Goal: Task Accomplishment & Management: Manage account settings

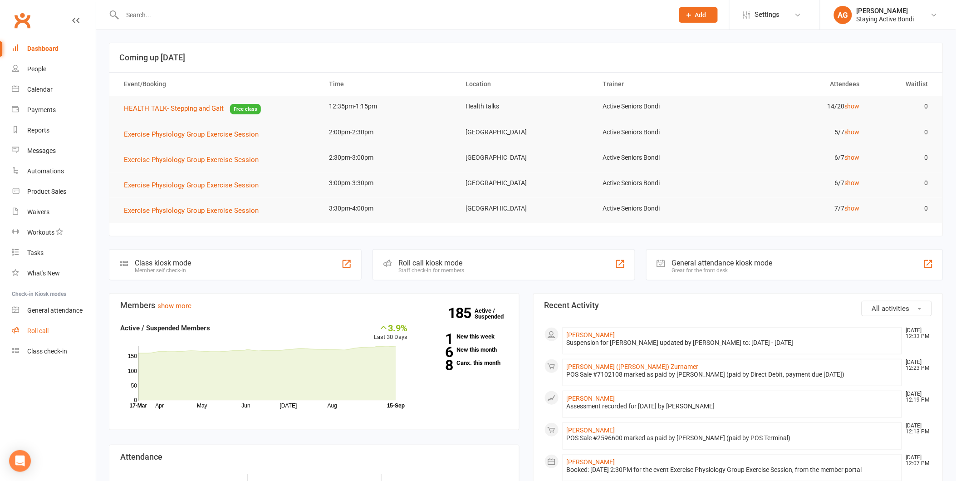
click at [37, 334] on link "Roll call" at bounding box center [54, 331] width 84 height 20
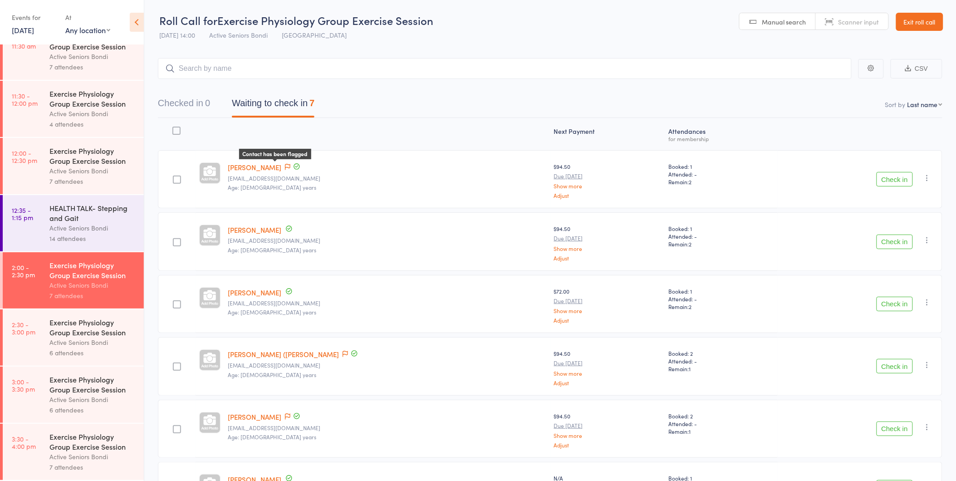
click at [285, 165] on icon at bounding box center [287, 167] width 5 height 6
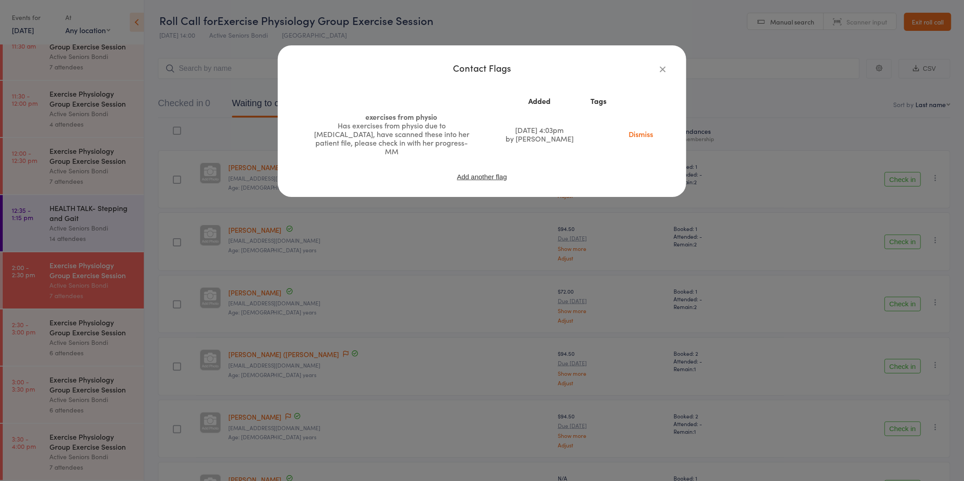
click at [661, 68] on icon "button" at bounding box center [663, 69] width 10 height 10
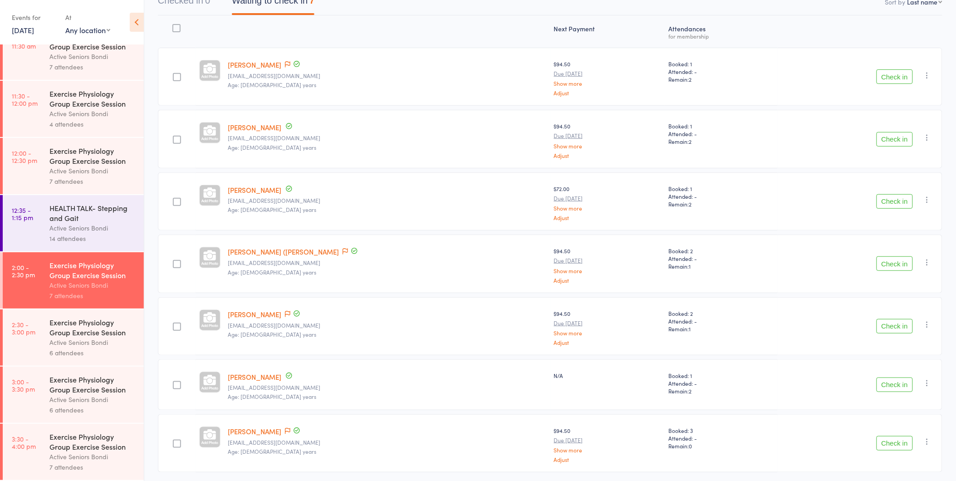
scroll to position [133, 0]
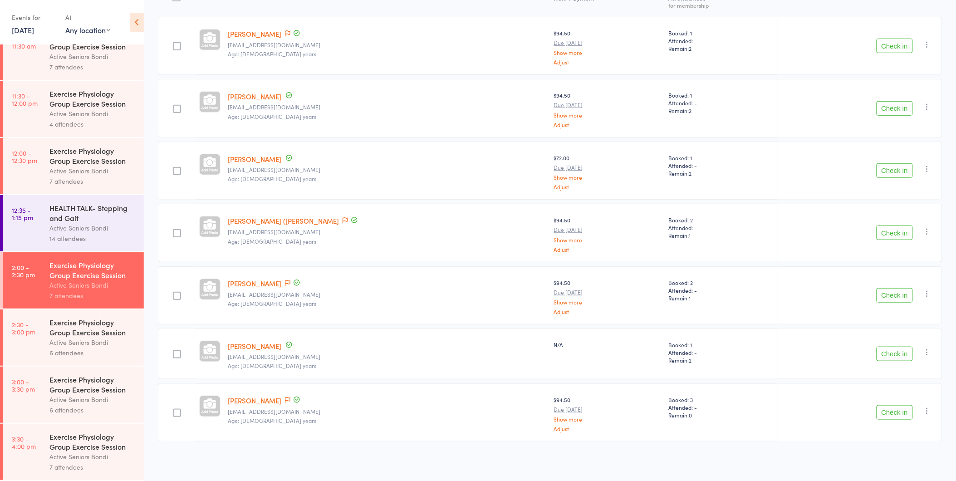
click at [95, 328] on div "Exercise Physiology Group Exercise Session" at bounding box center [92, 327] width 87 height 20
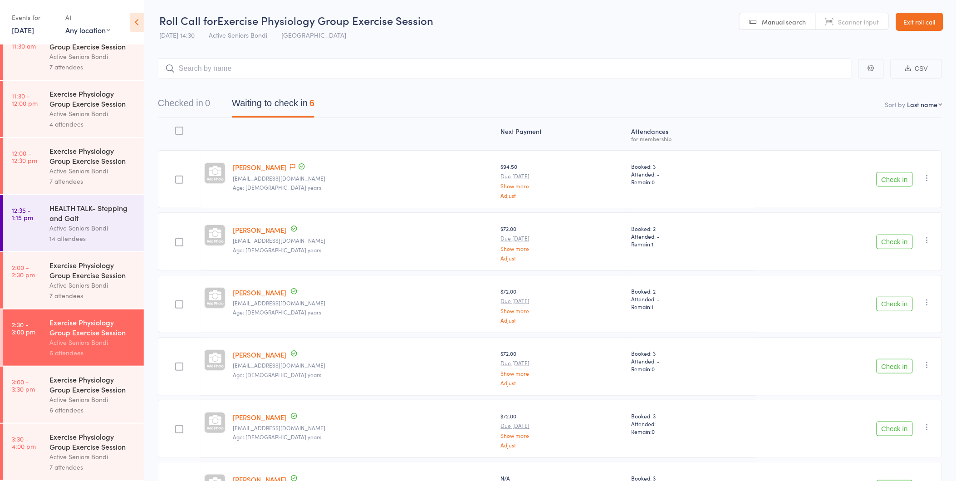
click at [914, 14] on link "Exit roll call" at bounding box center [919, 22] width 47 height 18
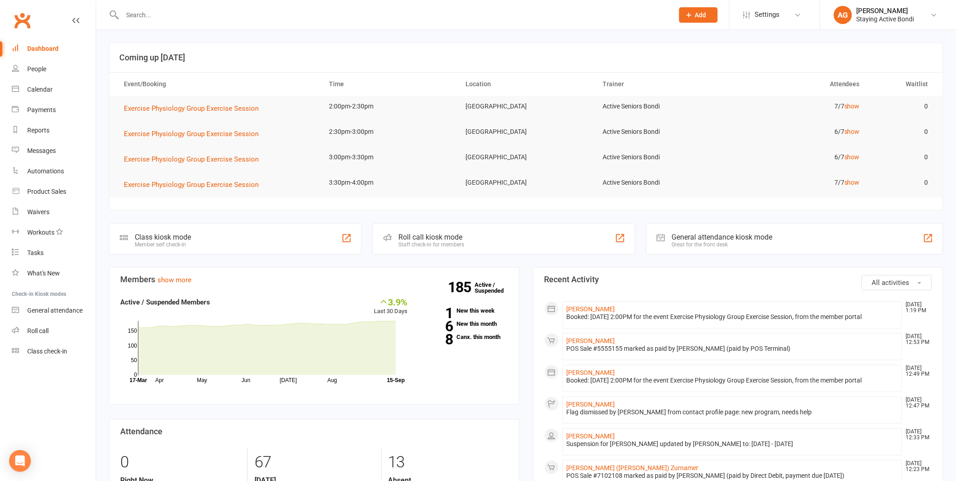
click at [148, 15] on input "text" at bounding box center [394, 15] width 548 height 13
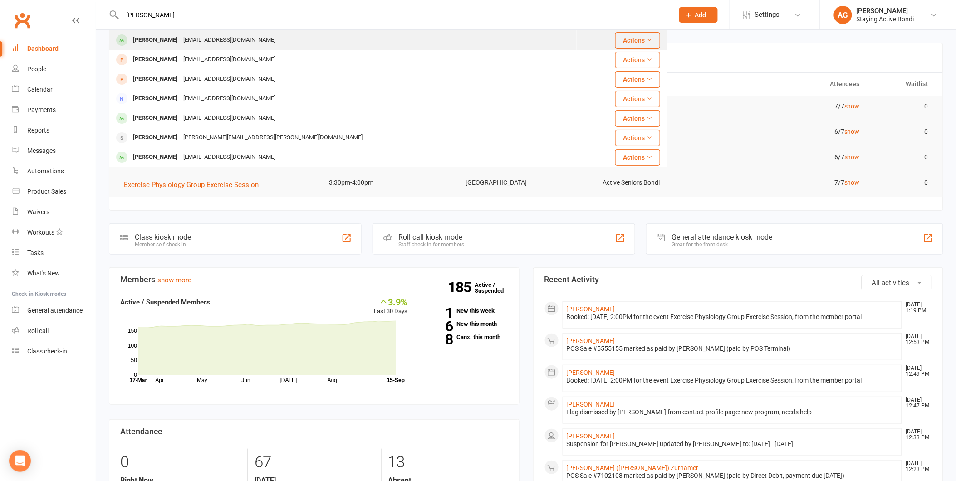
type input "karen g"
click at [181, 45] on div "kgadeley@me.com" at bounding box center [230, 40] width 98 height 13
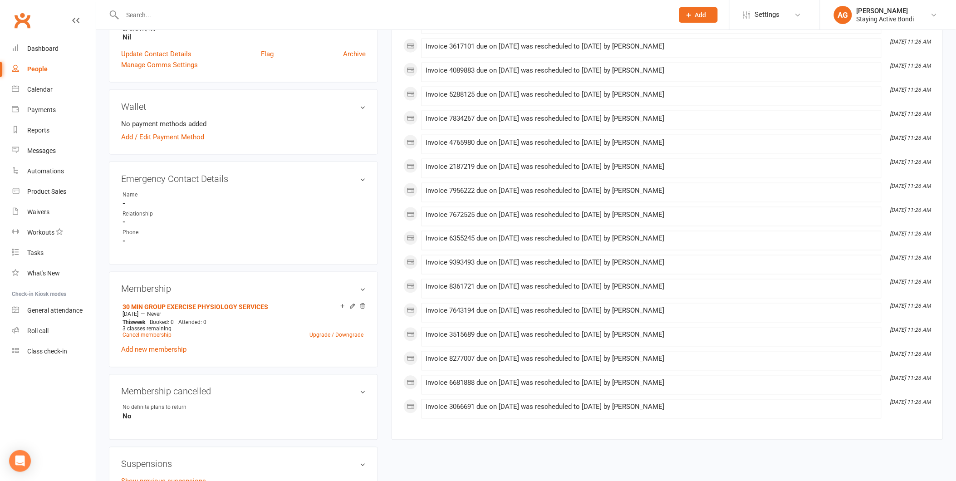
scroll to position [403, 0]
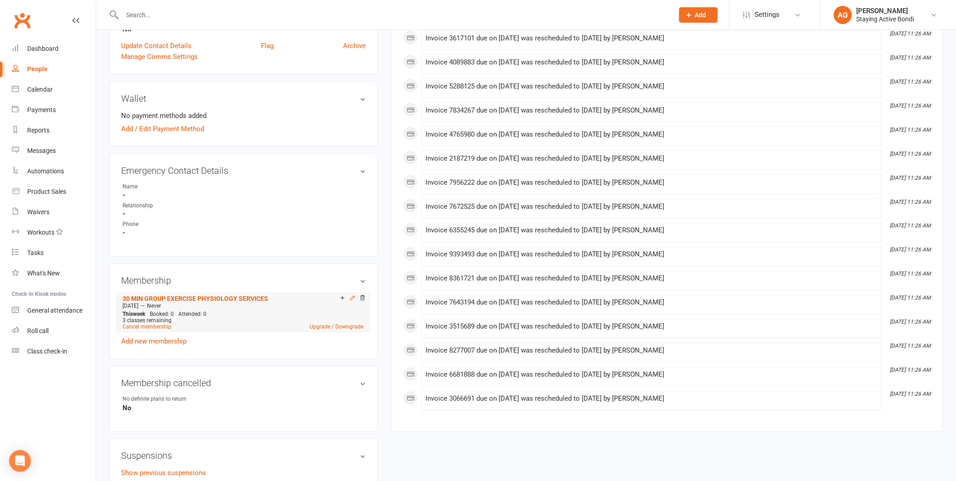
click at [352, 296] on icon at bounding box center [352, 298] width 6 height 6
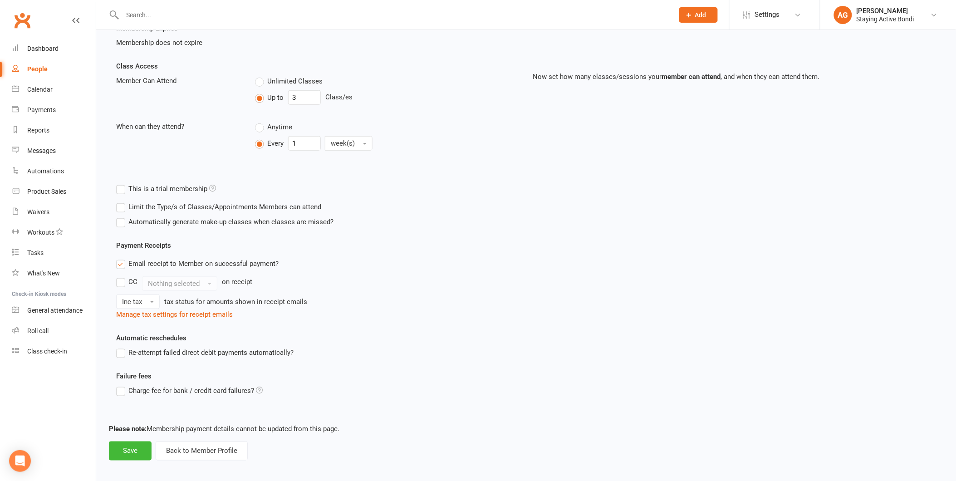
scroll to position [184, 0]
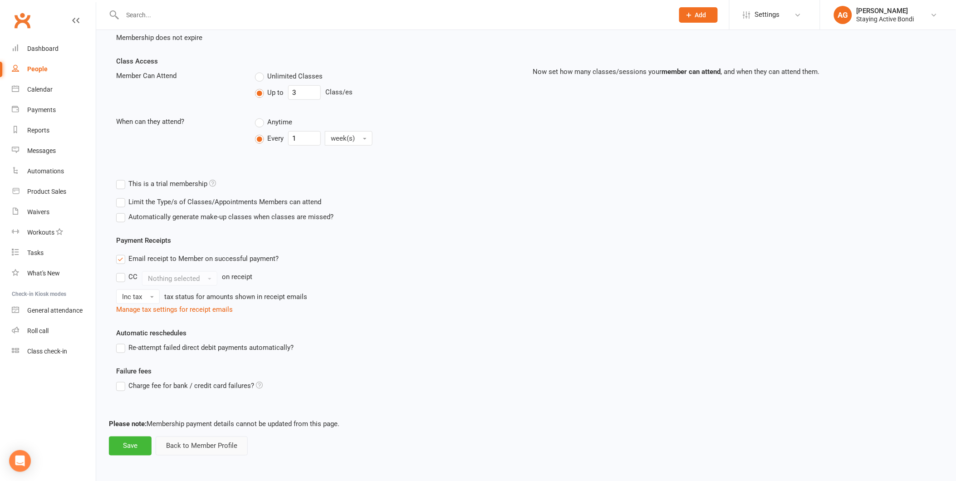
click at [202, 441] on button "Back to Member Profile" at bounding box center [202, 446] width 92 height 19
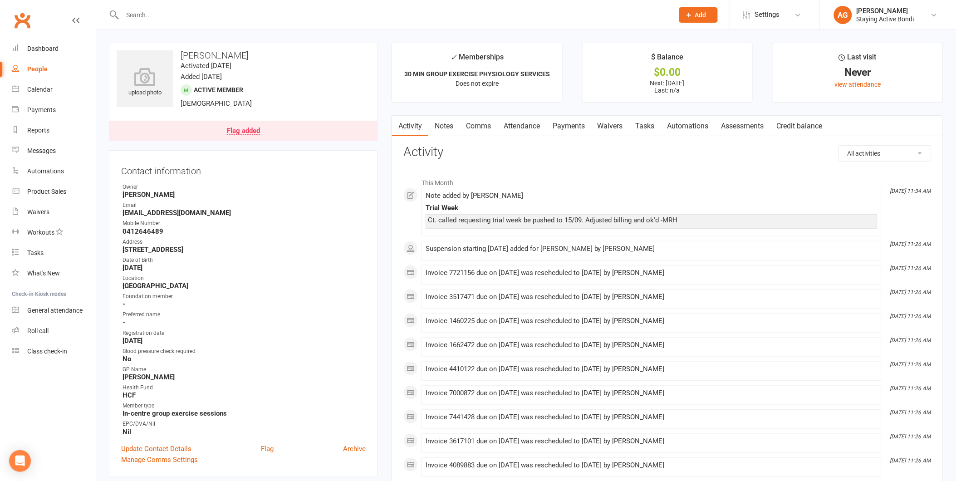
click at [577, 125] on link "Payments" at bounding box center [568, 126] width 45 height 21
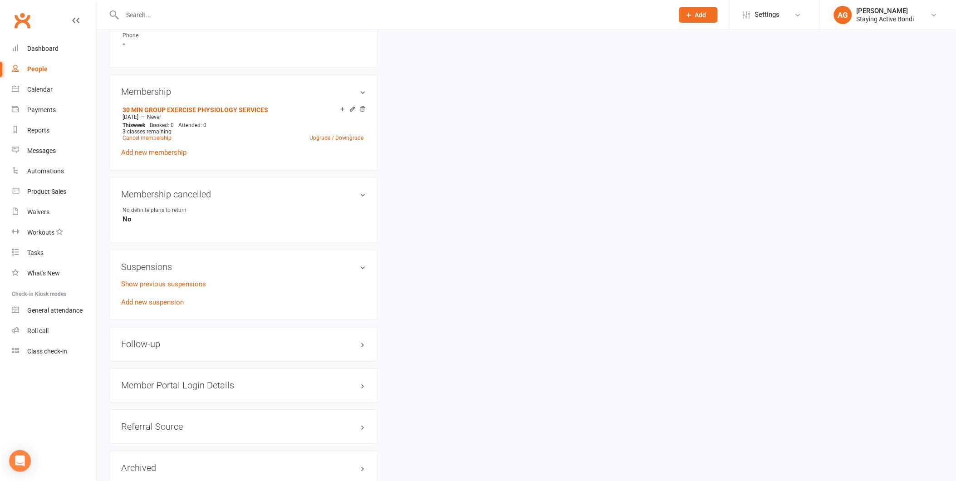
scroll to position [605, 0]
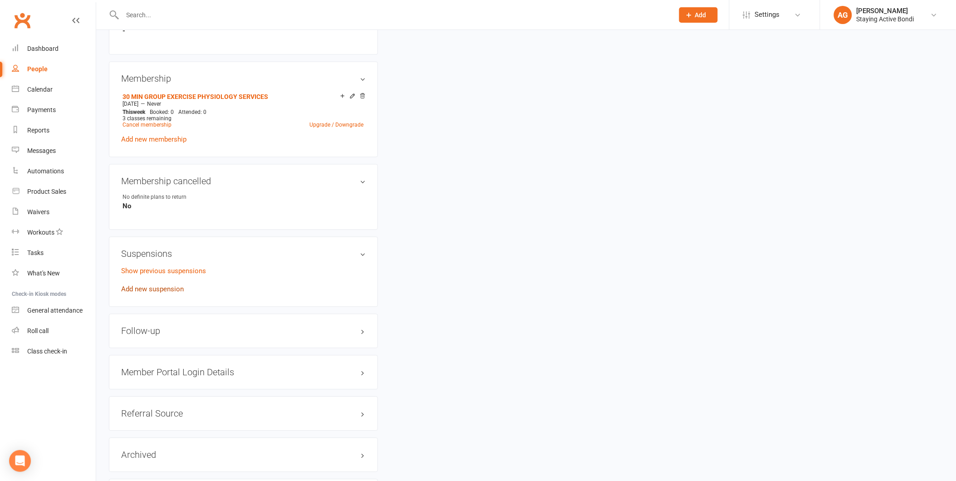
click at [156, 285] on link "Add new suspension" at bounding box center [152, 289] width 63 height 8
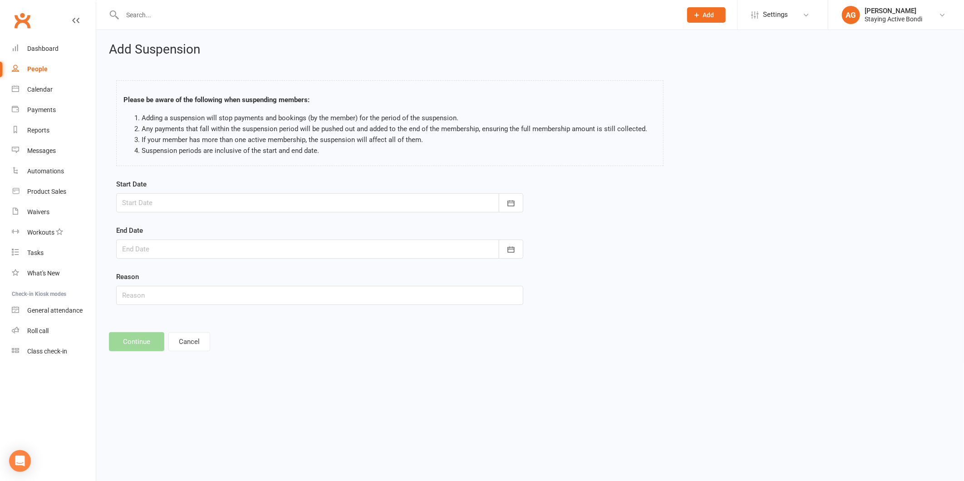
click at [221, 204] on div at bounding box center [319, 202] width 407 height 19
click at [169, 310] on span "22" at bounding box center [172, 312] width 7 height 7
type input "22 Sep 2025"
click at [157, 246] on div at bounding box center [319, 249] width 407 height 19
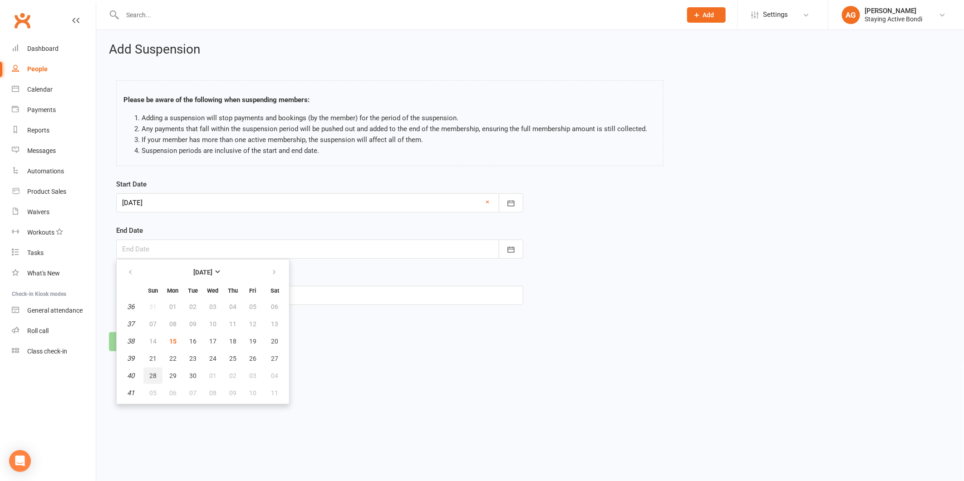
click at [147, 370] on button "28" at bounding box center [152, 376] width 19 height 16
type input "28 Sep 2025"
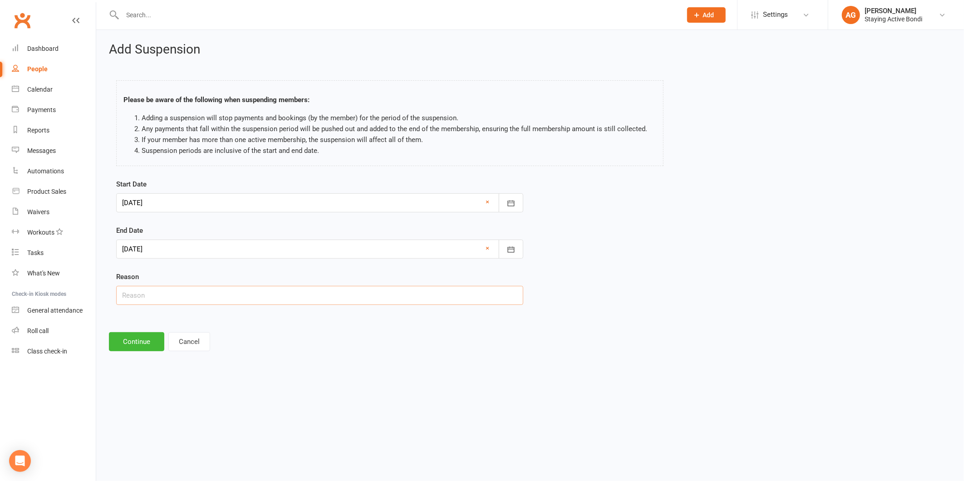
click at [148, 299] on input "text" at bounding box center [319, 295] width 407 height 19
type input "Away"
click at [134, 336] on button "Continue" at bounding box center [136, 341] width 55 height 19
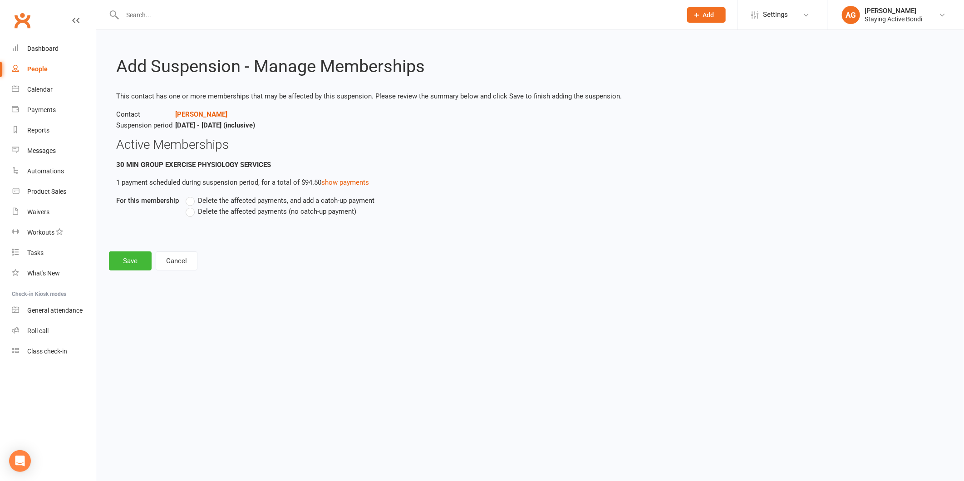
click at [189, 210] on label "Delete the affected payments (no catch-up payment)" at bounding box center [271, 211] width 171 height 11
click at [189, 206] on input "Delete the affected payments (no catch-up payment)" at bounding box center [189, 206] width 6 height 0
click at [129, 260] on button "Save" at bounding box center [130, 260] width 43 height 19
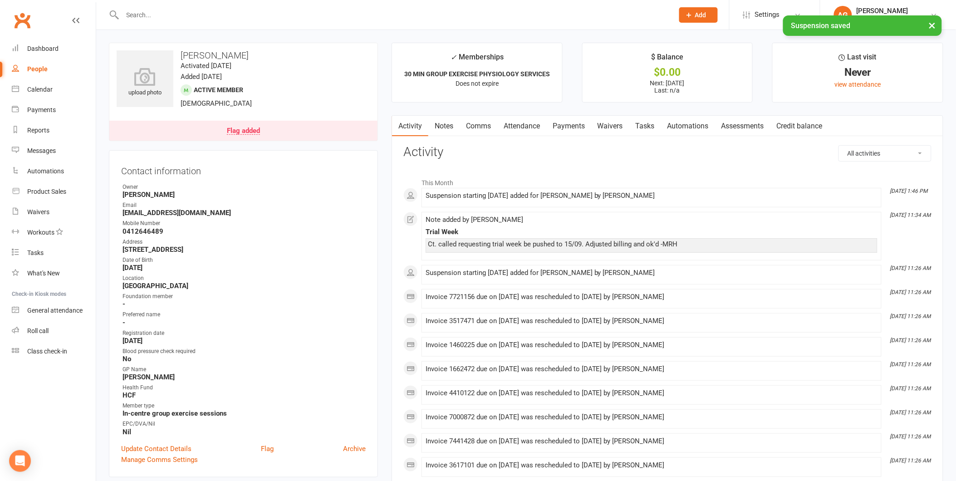
click at [566, 118] on link "Payments" at bounding box center [568, 126] width 45 height 21
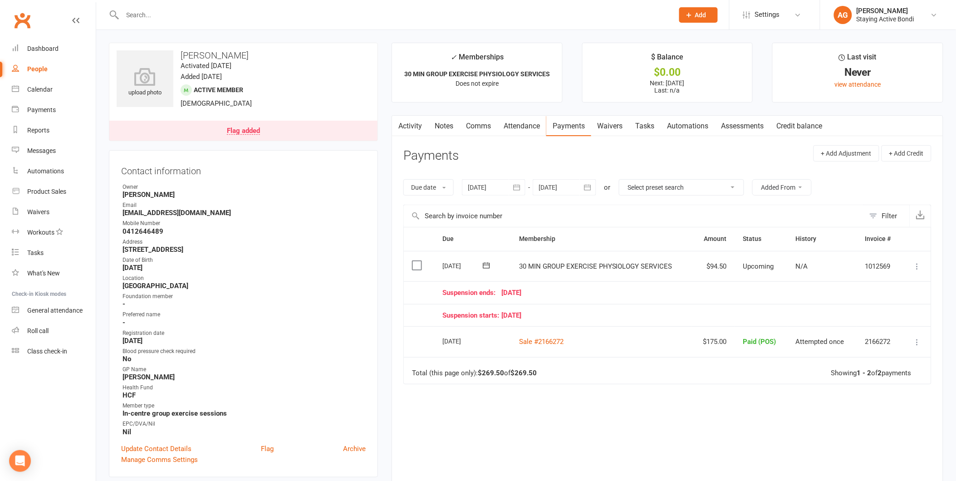
click at [915, 265] on icon at bounding box center [917, 266] width 9 height 9
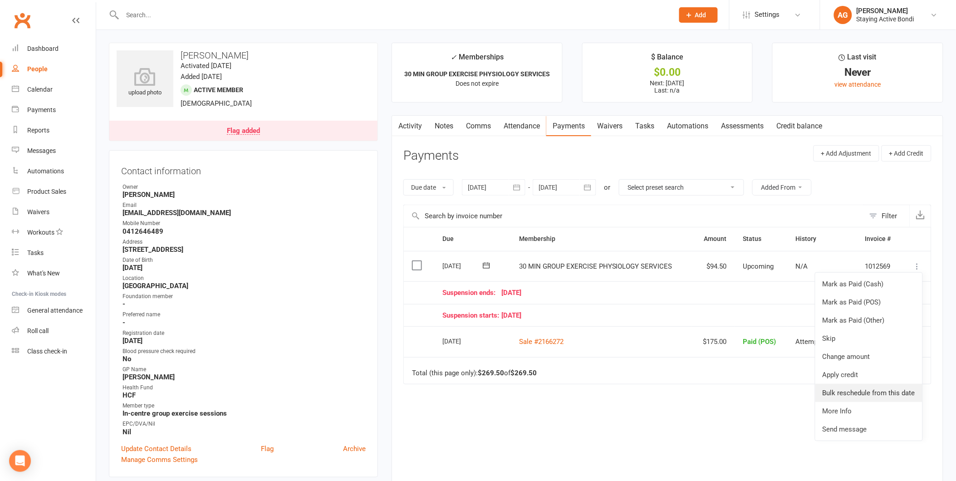
click at [872, 389] on link "Bulk reschedule from this date" at bounding box center [869, 393] width 107 height 18
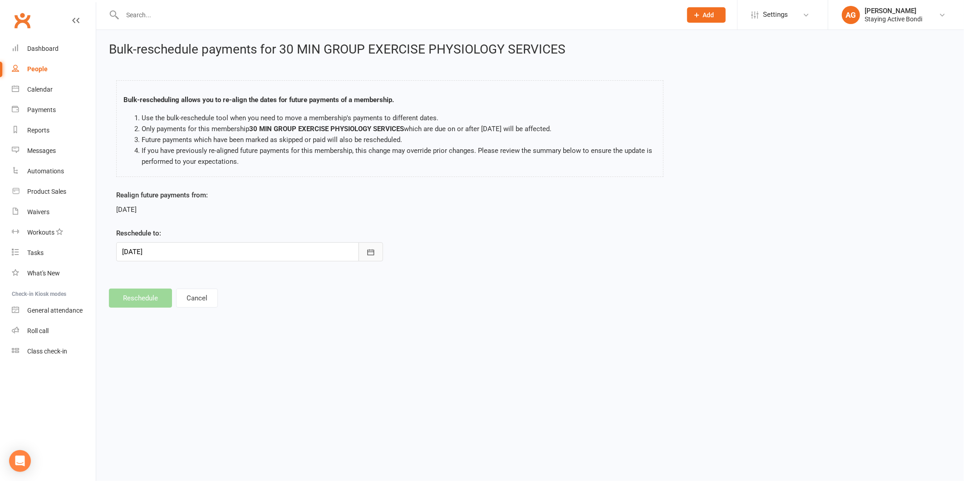
click at [362, 247] on button "button" at bounding box center [371, 251] width 25 height 19
click at [410, 305] on footer "Reschedule Cancel" at bounding box center [530, 298] width 842 height 19
click at [198, 299] on button "Cancel" at bounding box center [197, 298] width 42 height 19
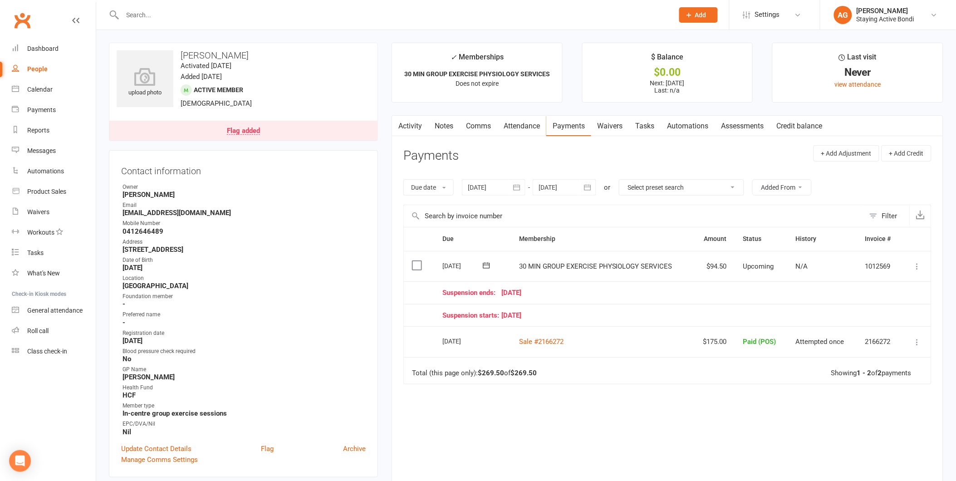
click at [235, 131] on div "Flag added" at bounding box center [243, 131] width 33 height 7
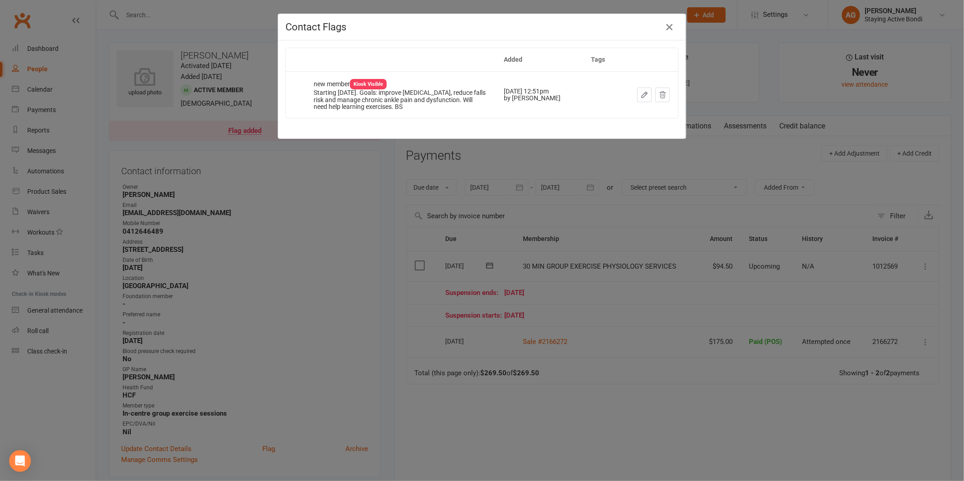
click at [640, 93] on icon "button" at bounding box center [644, 95] width 8 height 8
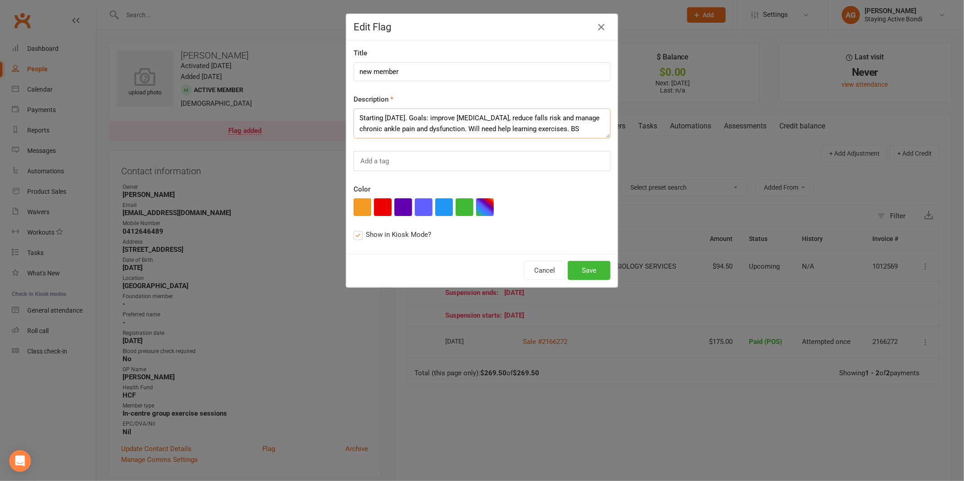
click at [384, 117] on textarea "Starting 8/9/25. Goals: improve bone density, reduce falls risk and manage chro…" at bounding box center [482, 123] width 257 height 30
type textarea "Starting 29/9/25. Goals: improve bone density, reduce falls risk and manage chr…"
click at [591, 269] on button "Save" at bounding box center [589, 270] width 43 height 19
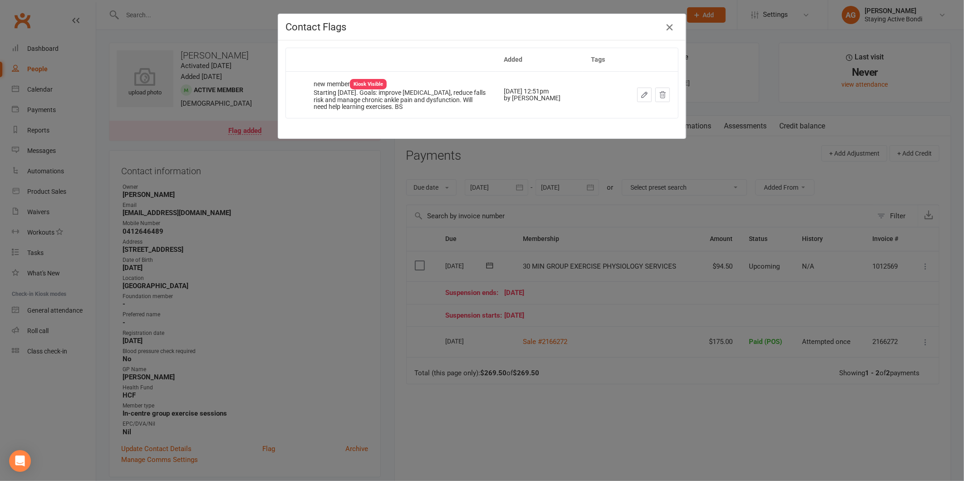
click at [664, 28] on icon "button" at bounding box center [669, 27] width 11 height 11
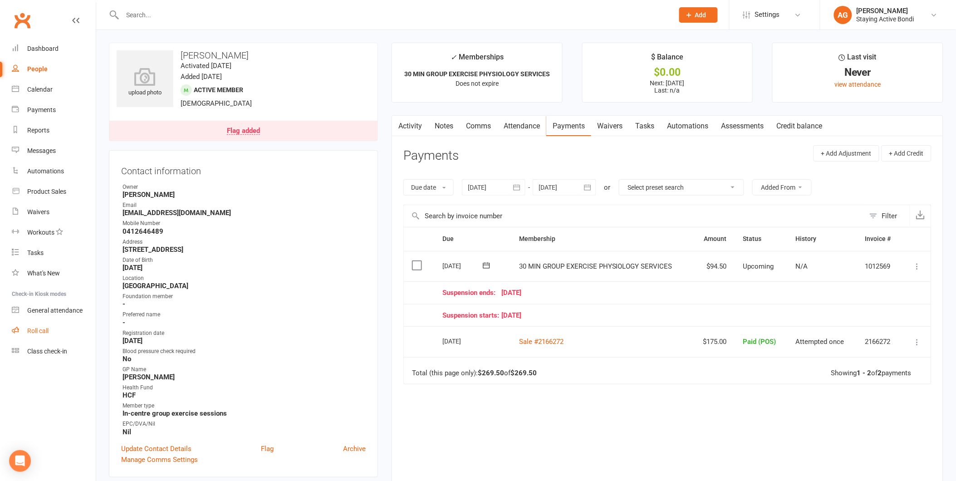
click at [39, 330] on div "Roll call" at bounding box center [37, 330] width 21 height 7
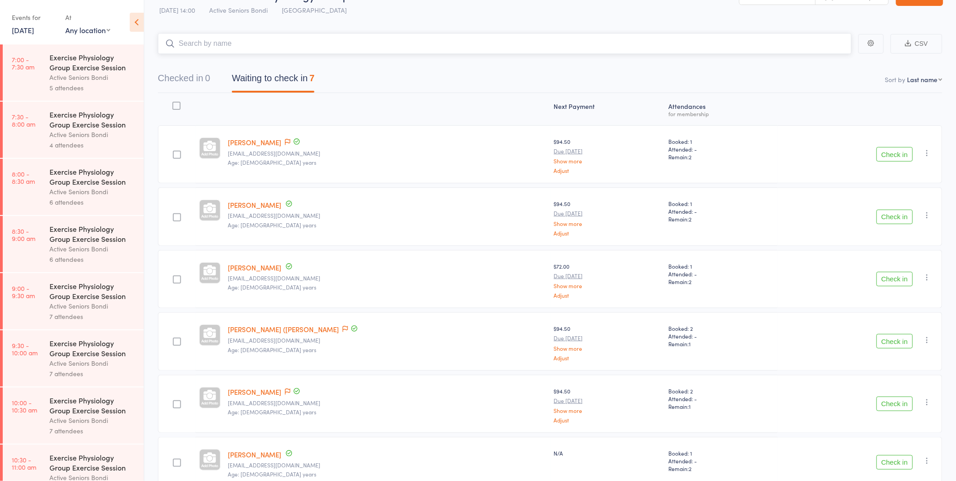
scroll to position [50, 0]
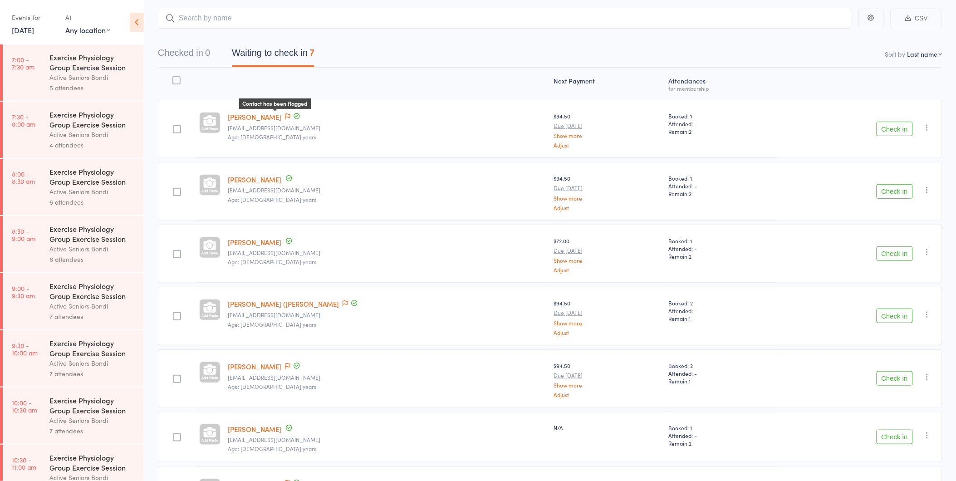
click at [285, 117] on icon at bounding box center [287, 116] width 5 height 6
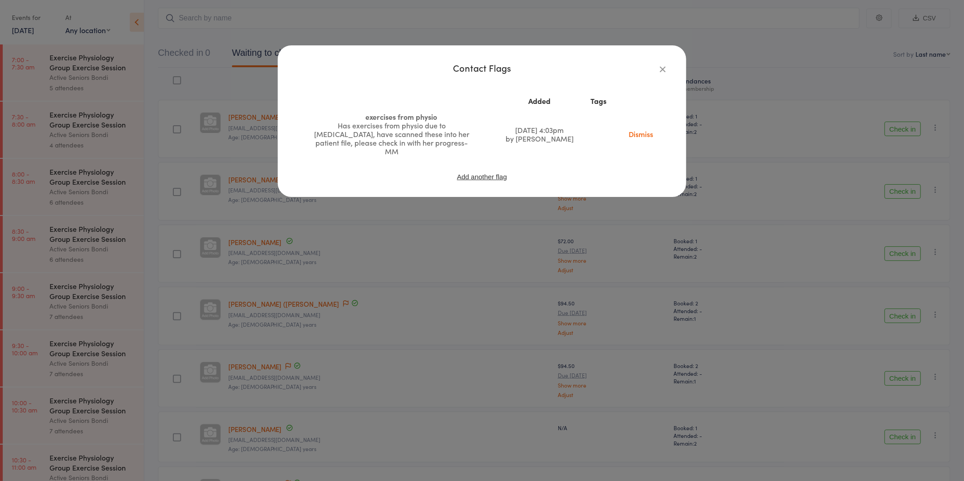
click at [660, 64] on icon "button" at bounding box center [663, 69] width 10 height 10
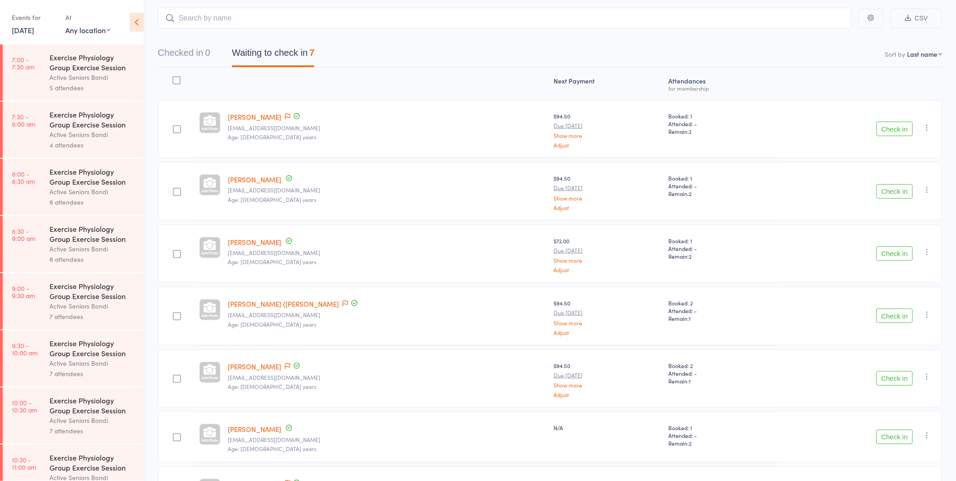
click at [895, 128] on button "Check in" at bounding box center [895, 129] width 36 height 15
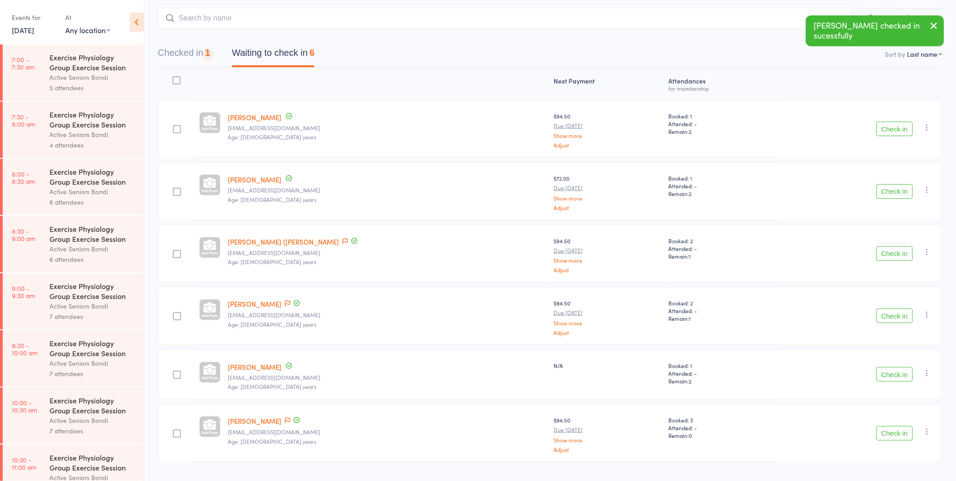
click at [895, 128] on button "Check in" at bounding box center [895, 129] width 36 height 15
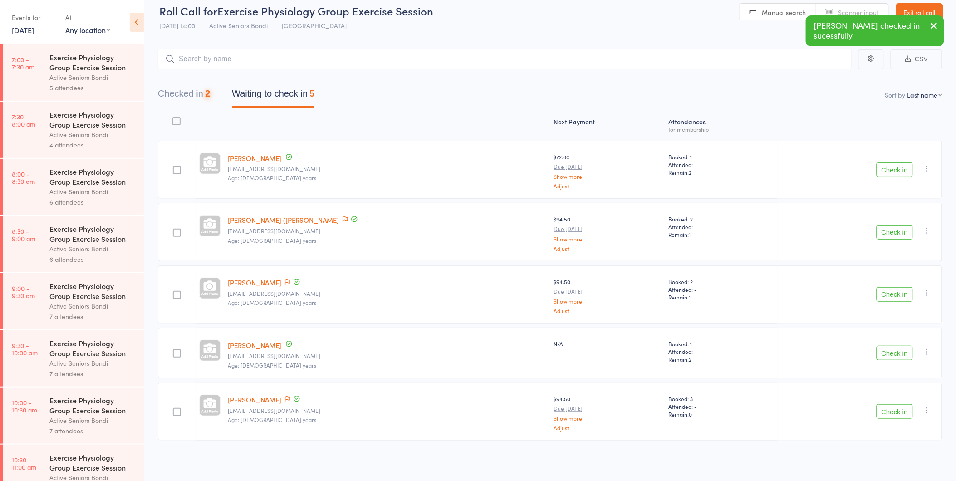
scroll to position [9, 0]
click at [343, 219] on icon at bounding box center [345, 220] width 5 height 6
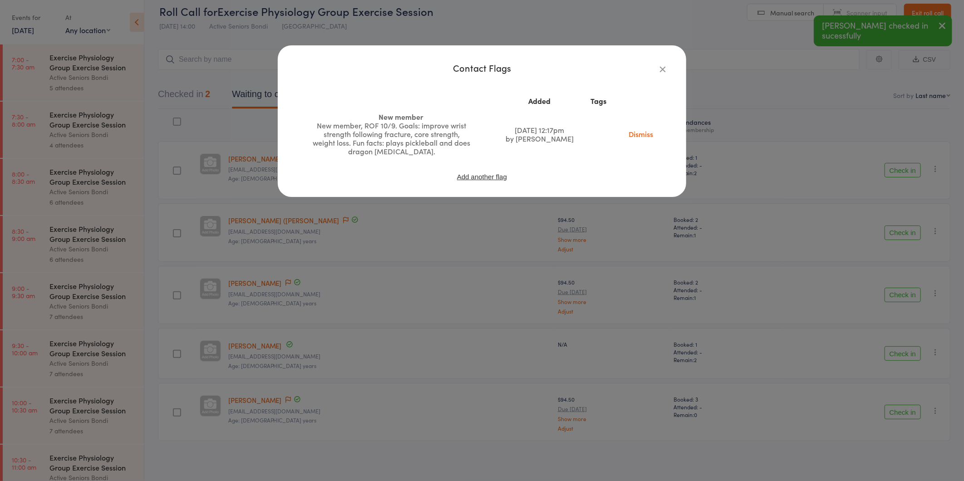
click at [660, 69] on icon "button" at bounding box center [663, 69] width 10 height 10
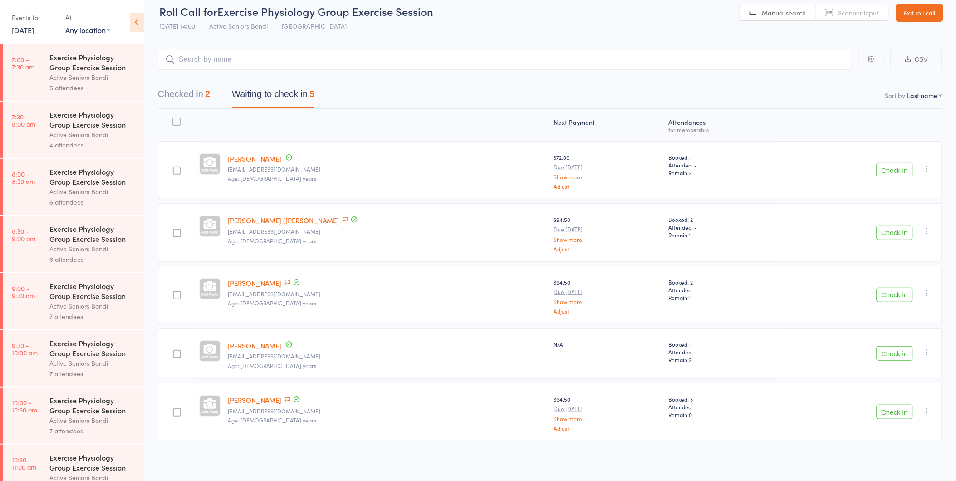
click at [900, 235] on button "Check in" at bounding box center [895, 233] width 36 height 15
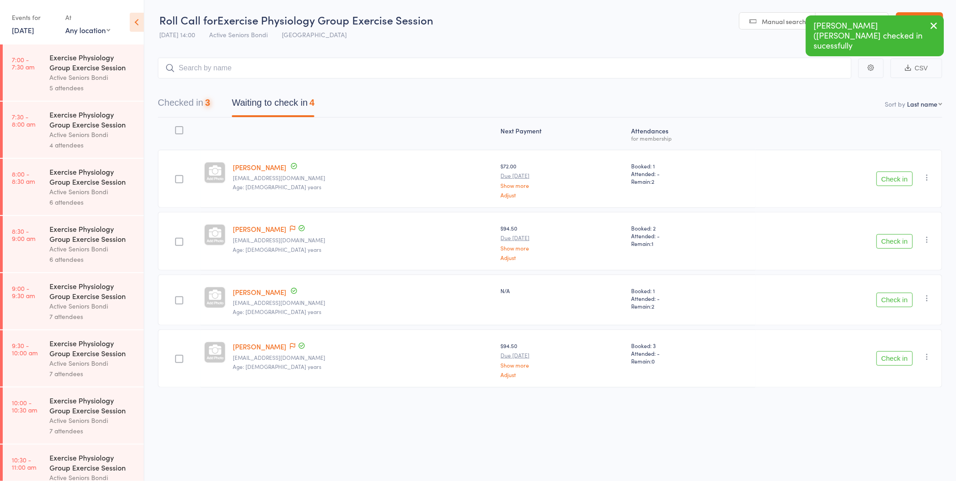
scroll to position [0, 0]
click at [290, 227] on icon at bounding box center [292, 229] width 5 height 6
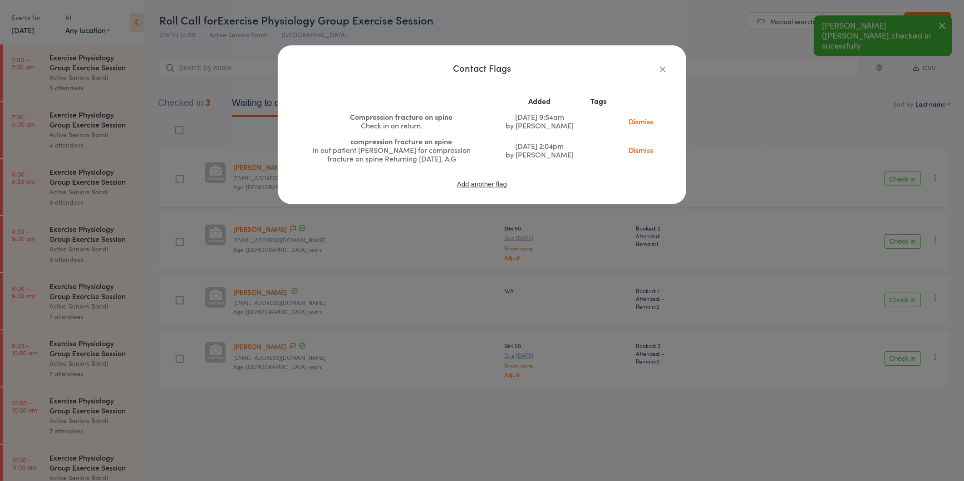
click at [662, 67] on icon "button" at bounding box center [663, 69] width 10 height 10
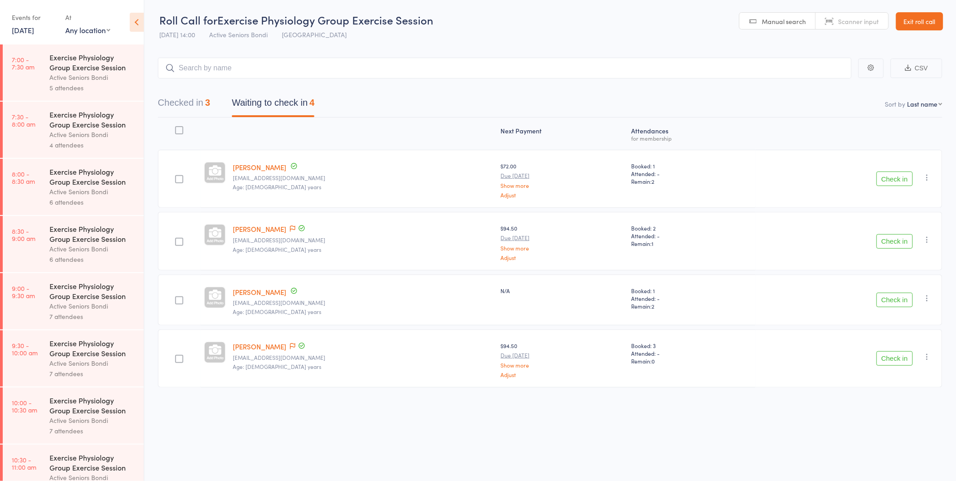
click at [883, 238] on button "Check in" at bounding box center [895, 241] width 36 height 15
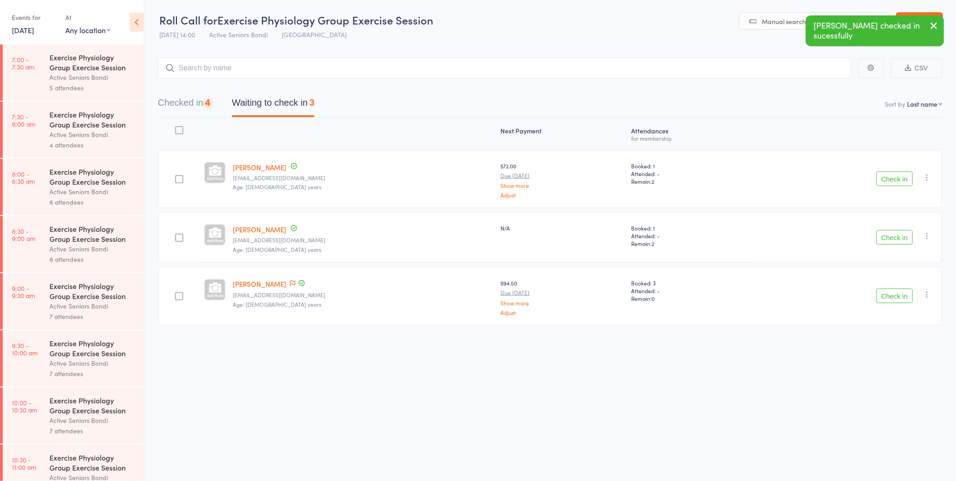
click at [883, 238] on button "Check in" at bounding box center [895, 237] width 36 height 15
click at [883, 238] on button "Check in" at bounding box center [895, 241] width 36 height 15
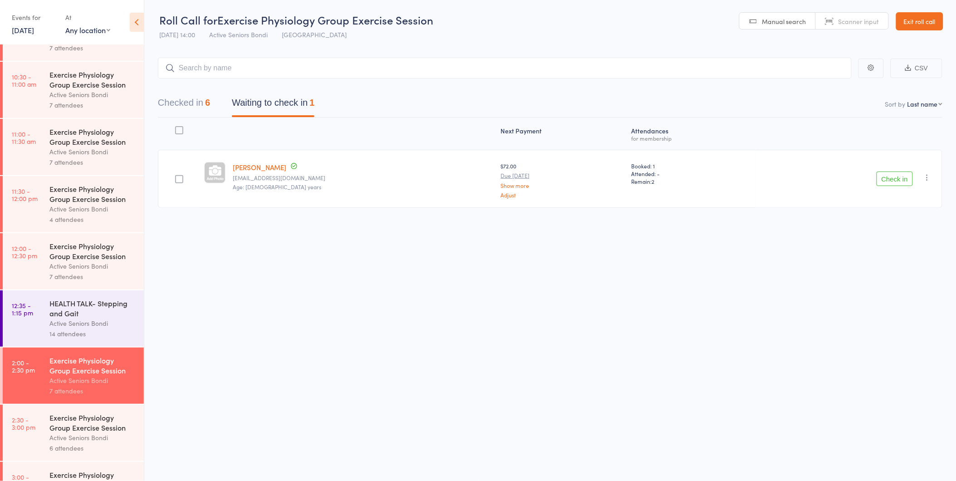
scroll to position [482, 0]
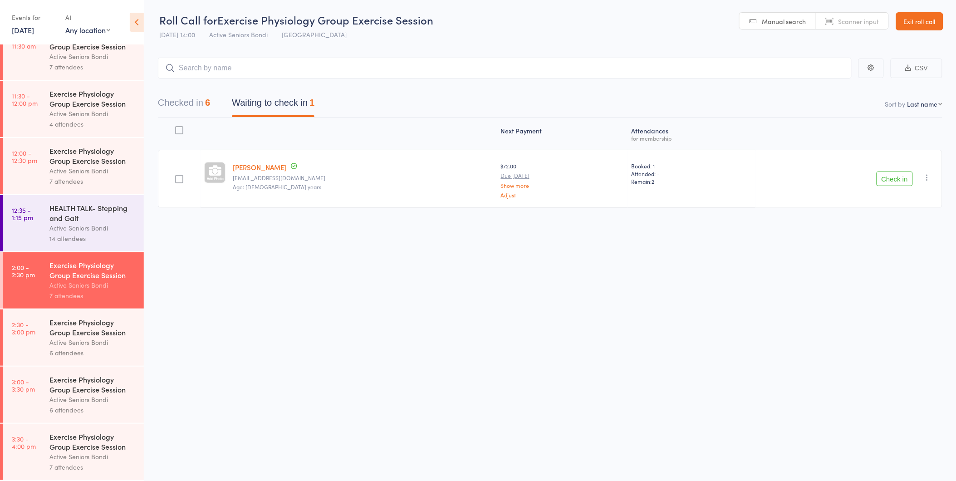
click at [929, 176] on icon "button" at bounding box center [927, 177] width 9 height 9
click at [911, 259] on li "Remove" at bounding box center [895, 256] width 75 height 12
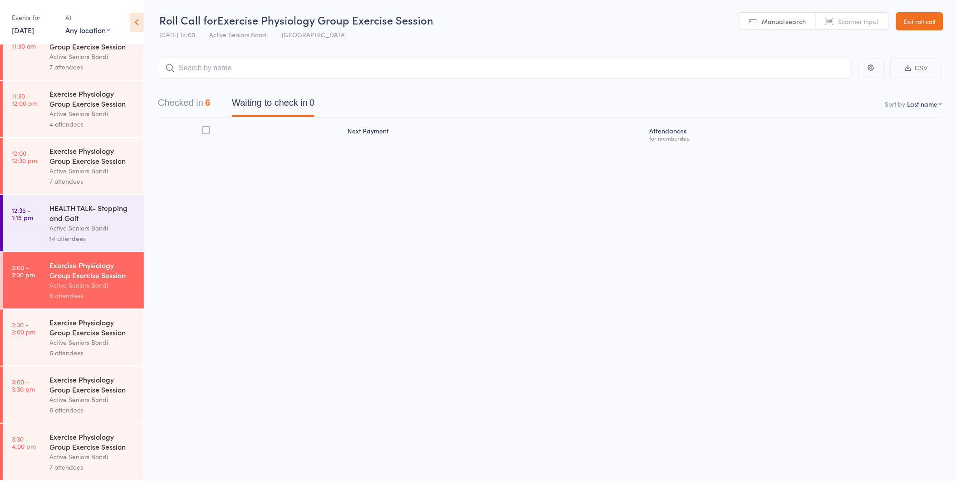
click at [44, 334] on link "2:30 - 3:00 pm Exercise Physiology Group Exercise Session Active Seniors Bondi …" at bounding box center [73, 338] width 141 height 56
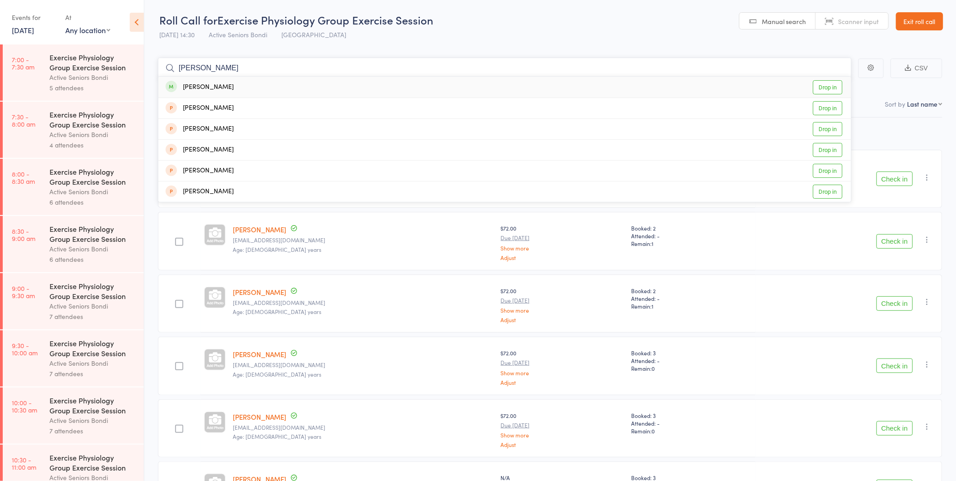
type input "lena"
click at [337, 88] on div "Lena Kurniawan Drop in" at bounding box center [504, 87] width 693 height 21
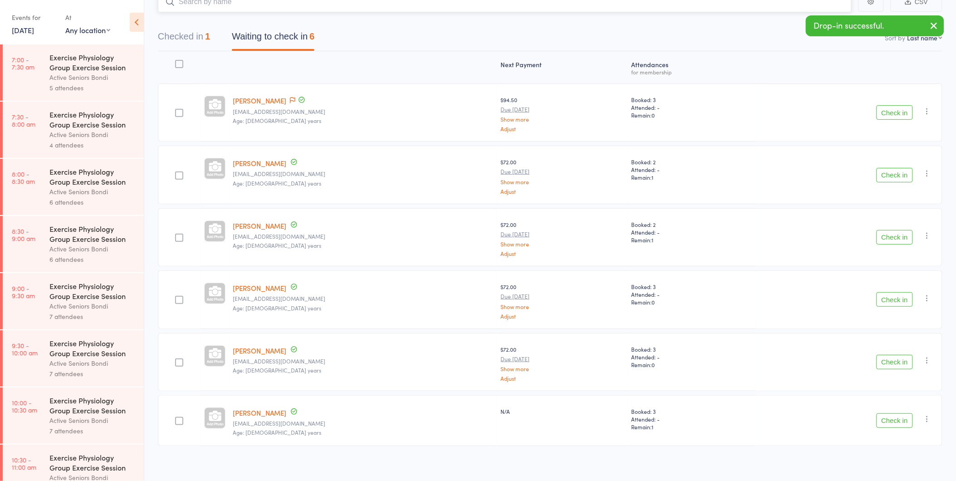
scroll to position [71, 0]
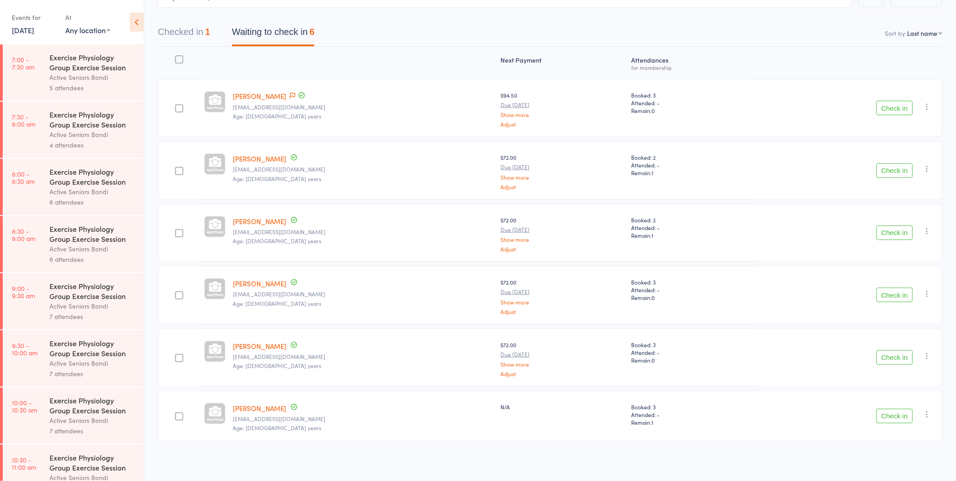
click at [283, 93] on link "Stephen Carnell" at bounding box center [260, 96] width 54 height 10
click at [290, 95] on icon at bounding box center [292, 96] width 5 height 6
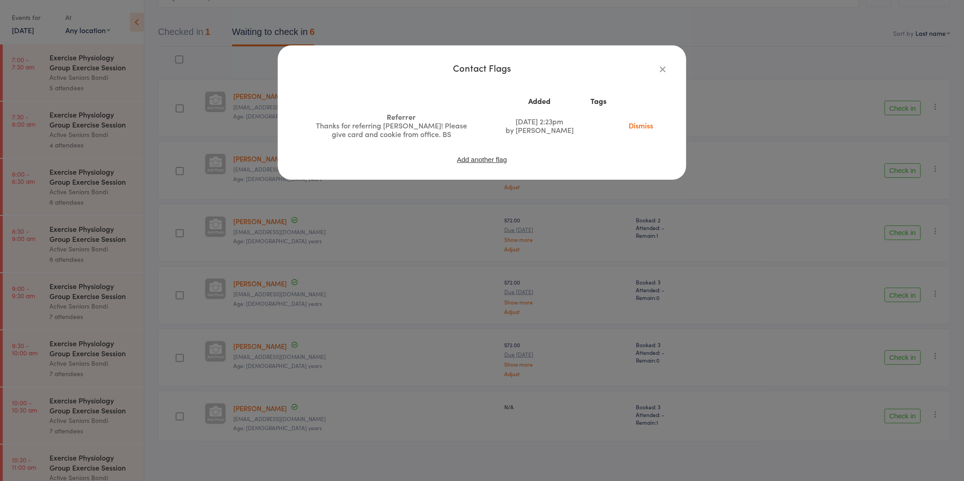
click at [663, 66] on icon "button" at bounding box center [663, 69] width 10 height 10
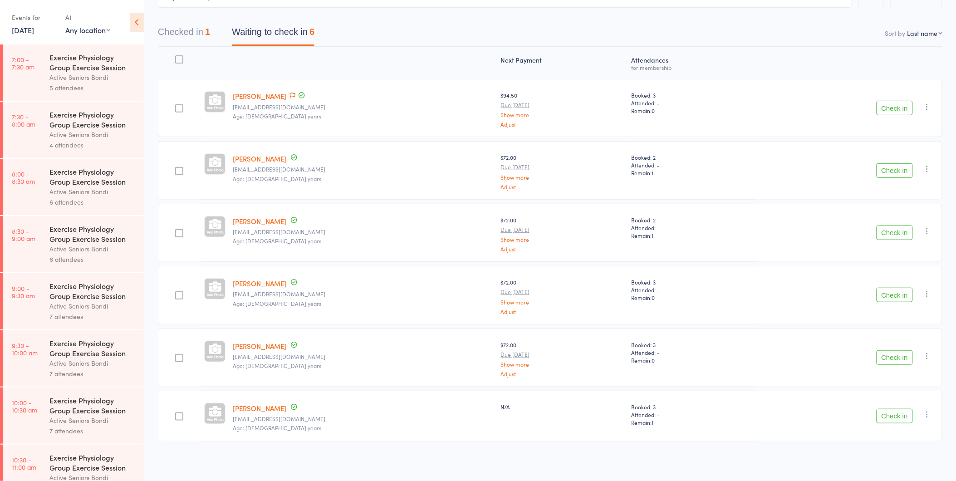
click at [901, 167] on button "Check in" at bounding box center [895, 170] width 36 height 15
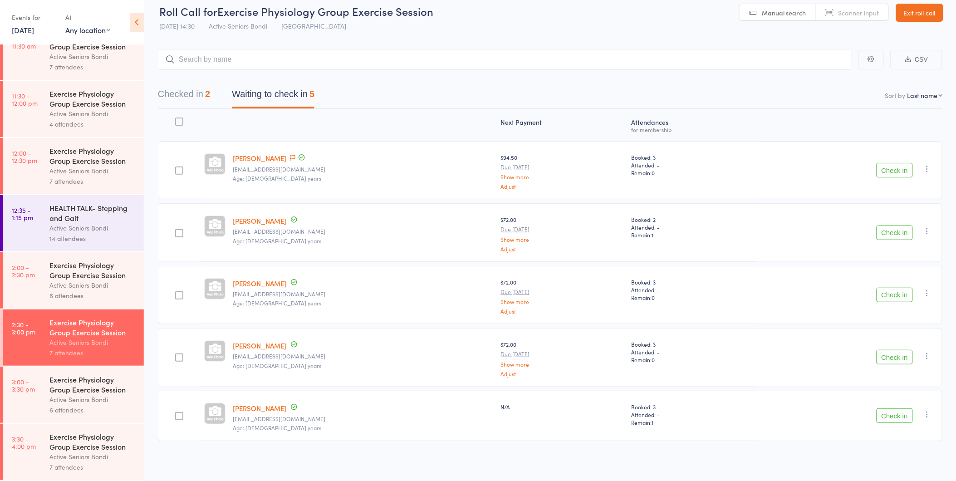
scroll to position [482, 0]
click at [84, 383] on div "Exercise Physiology Group Exercise Session" at bounding box center [92, 384] width 87 height 20
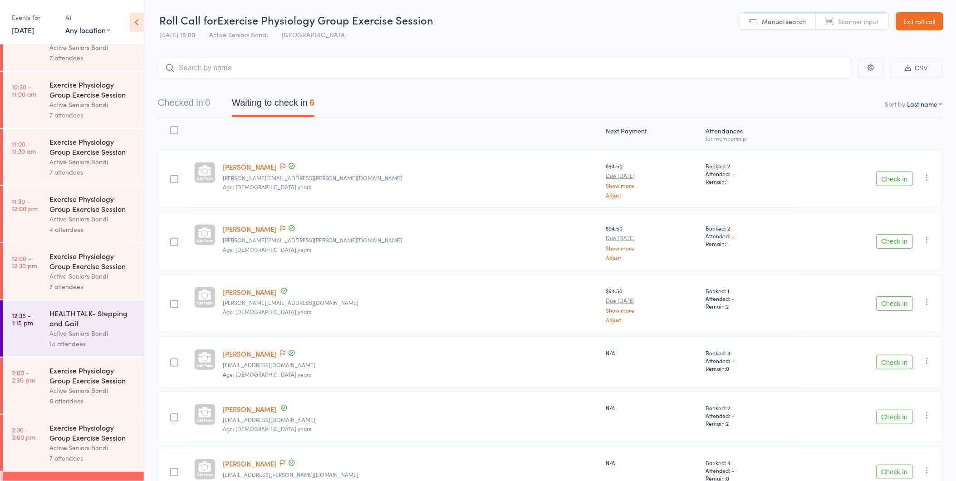
scroll to position [482, 0]
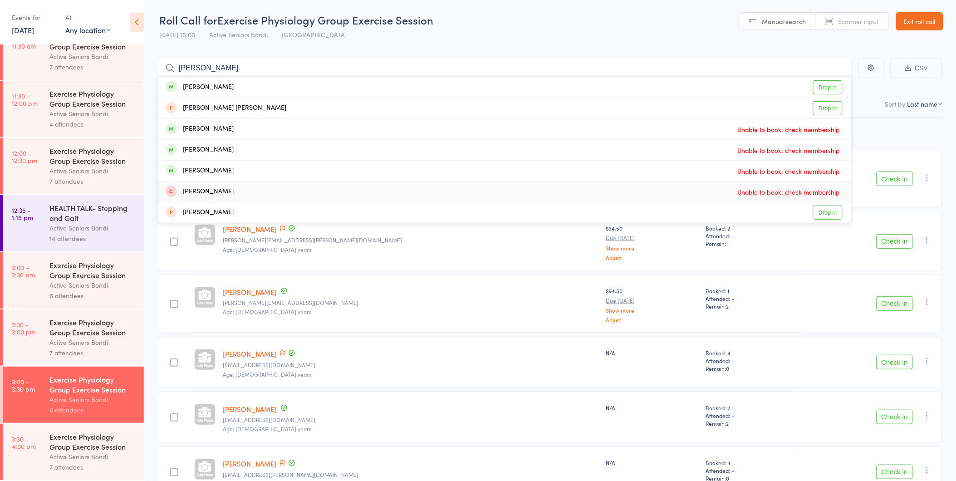
type input "stan"
click at [64, 447] on div "Exercise Physiology Group Exercise Session" at bounding box center [92, 442] width 87 height 20
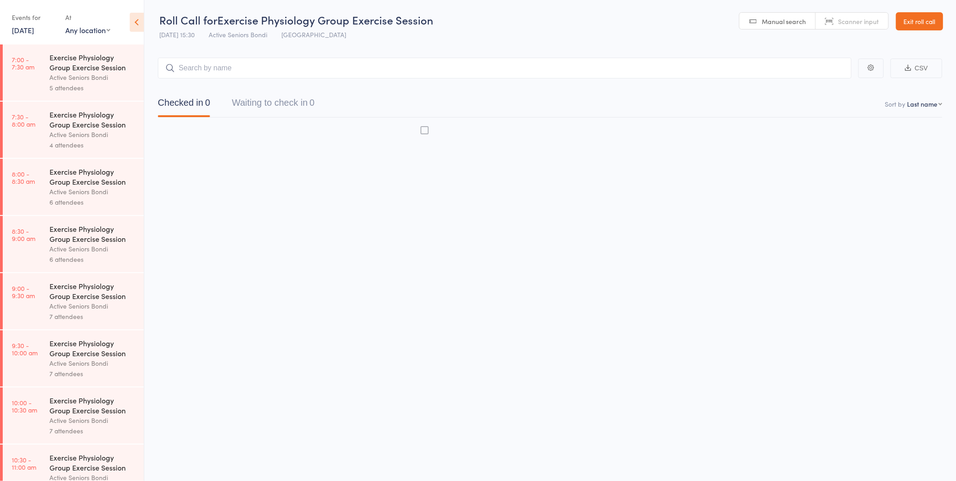
click at [64, 447] on div "Exercise Physiology Group Exercise Session Active Seniors Bondi 7 attendees" at bounding box center [96, 473] width 94 height 56
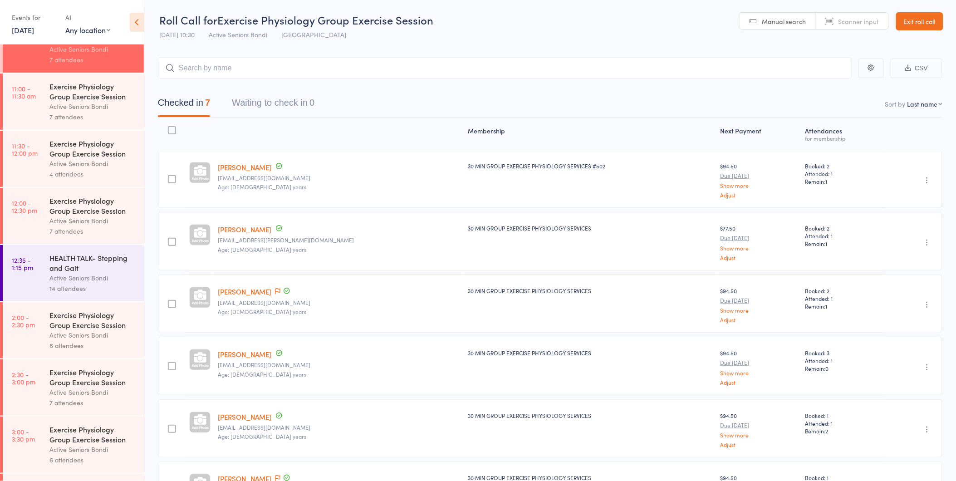
scroll to position [482, 0]
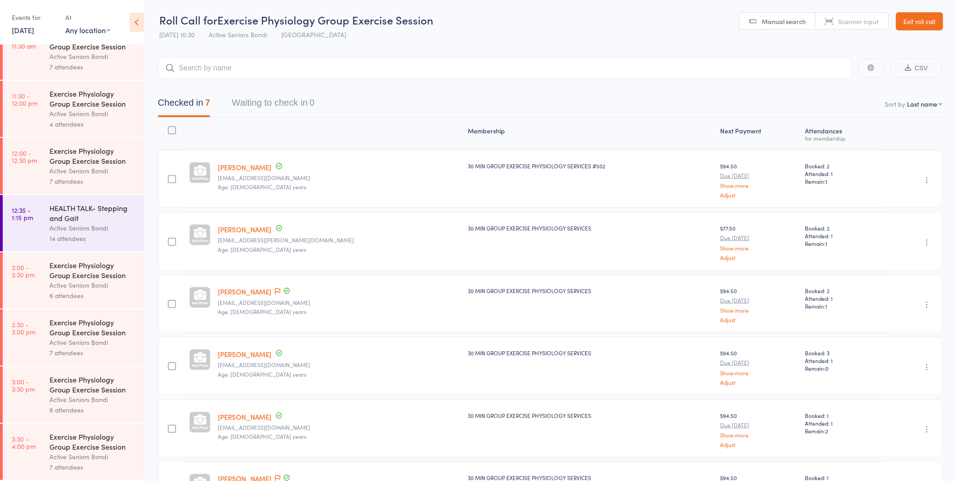
click at [92, 439] on div "Exercise Physiology Group Exercise Session" at bounding box center [92, 442] width 87 height 20
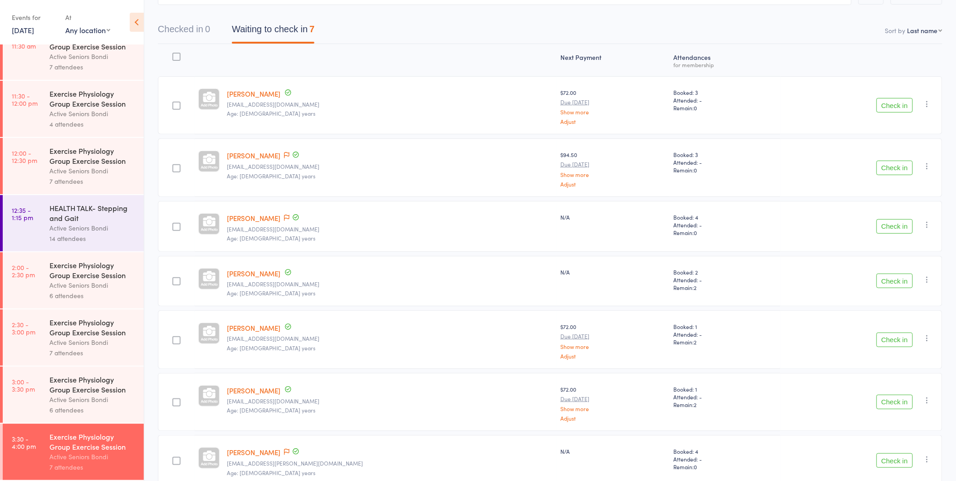
scroll to position [118, 0]
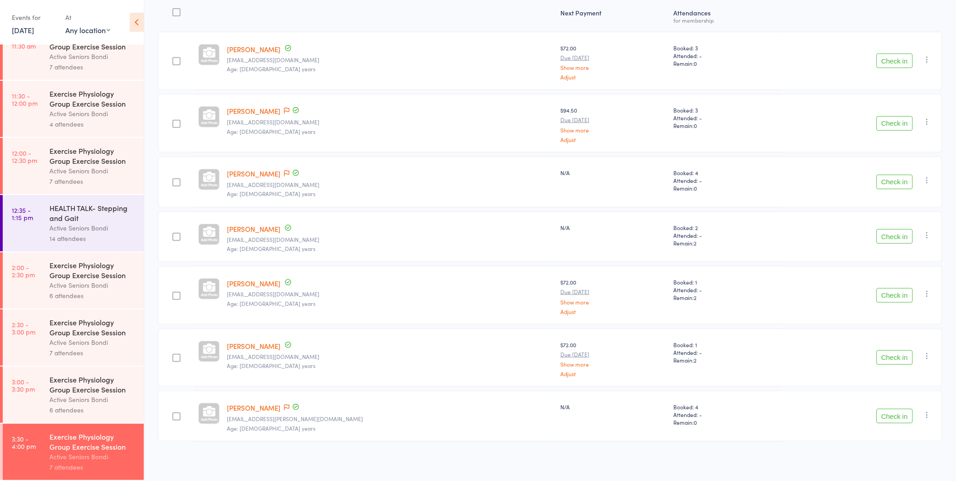
click at [928, 120] on icon "button" at bounding box center [927, 121] width 9 height 9
click at [909, 199] on li "Remove" at bounding box center [895, 200] width 75 height 12
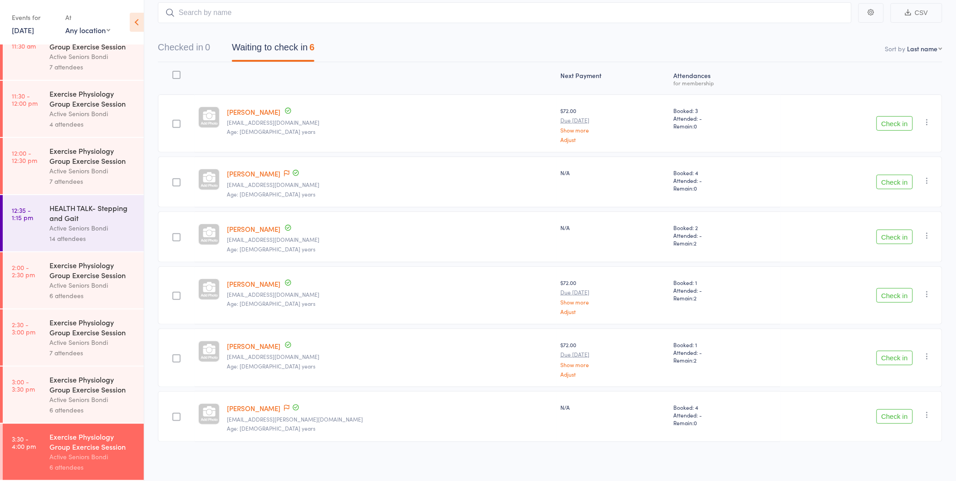
click at [71, 398] on div "Active Seniors Bondi" at bounding box center [92, 399] width 87 height 10
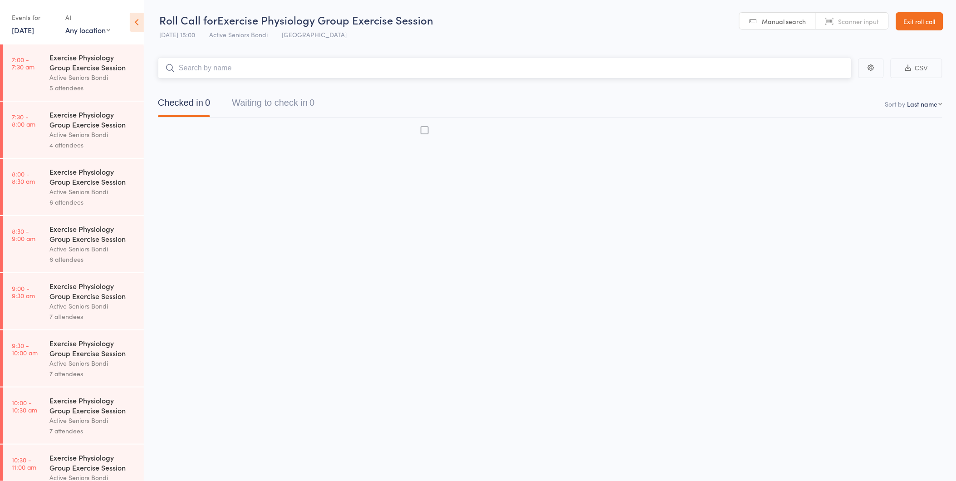
scroll to position [0, 0]
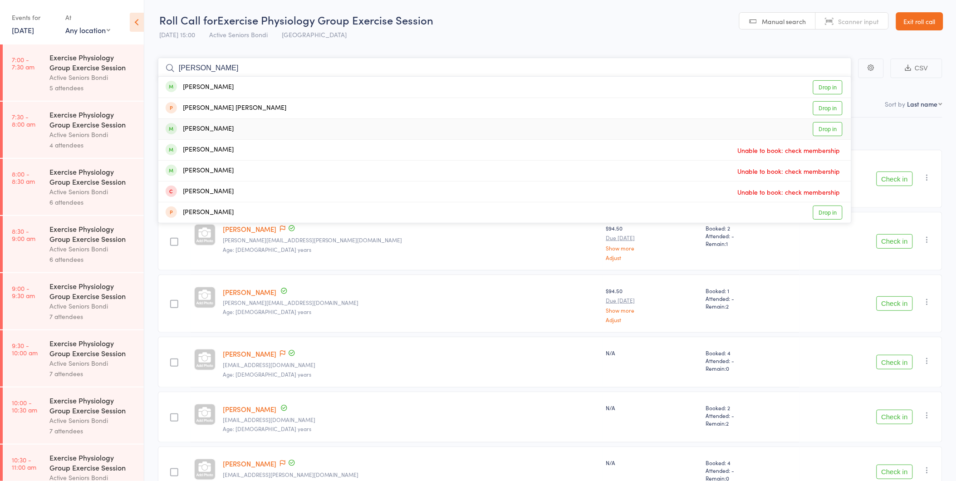
type input "stan"
click at [245, 133] on div "Stanley Jacobson Drop in" at bounding box center [504, 129] width 693 height 20
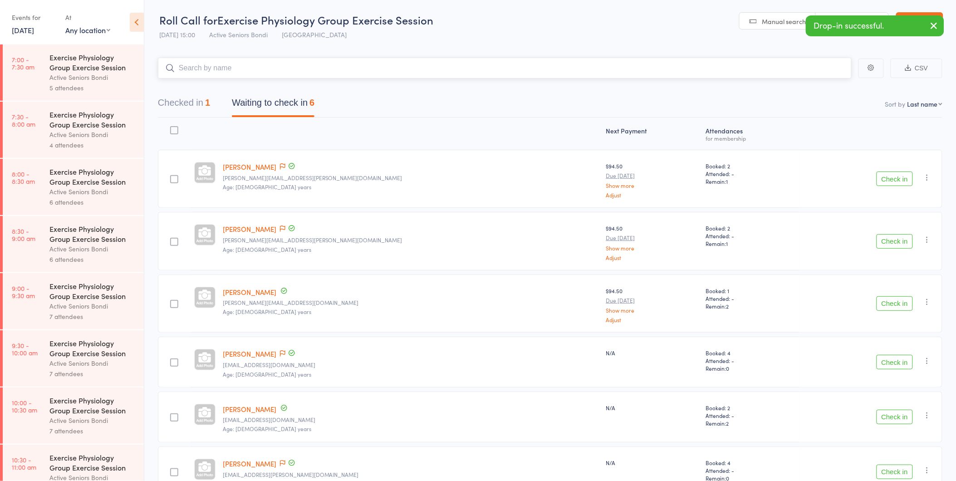
click at [200, 98] on button "Checked in 1" at bounding box center [184, 105] width 52 height 24
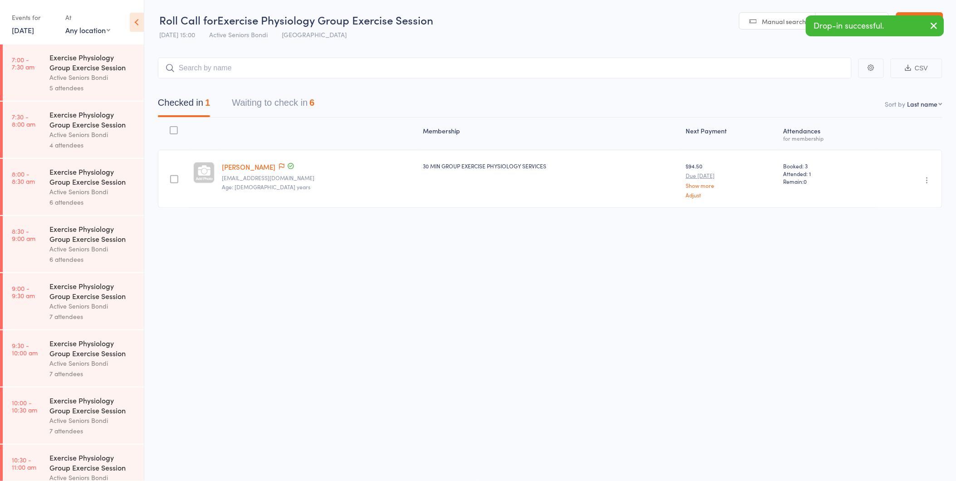
click at [924, 179] on icon "button" at bounding box center [927, 180] width 9 height 9
click at [905, 196] on li "Undo check-in" at bounding box center [895, 197] width 75 height 11
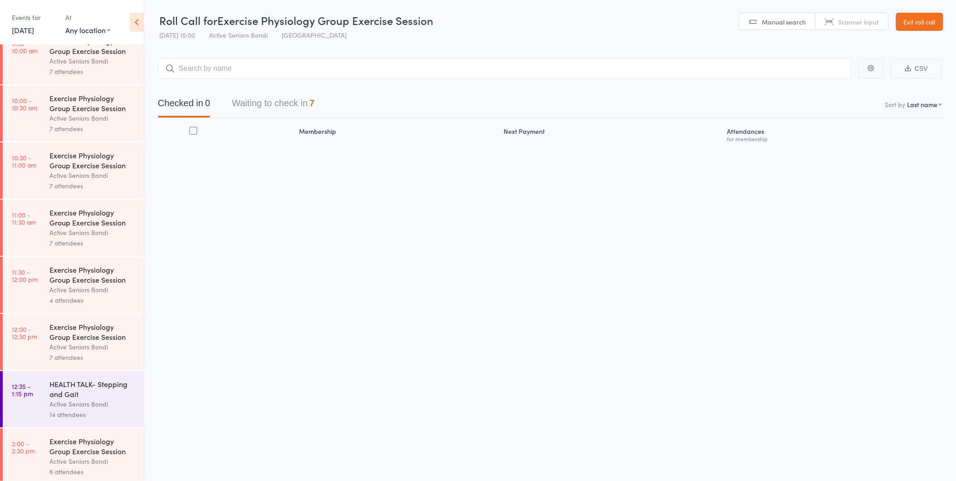
scroll to position [482, 0]
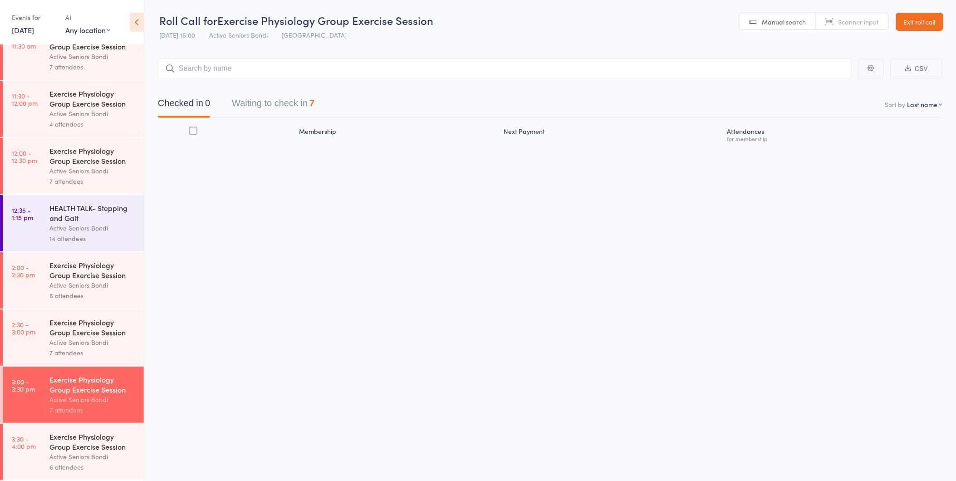
click at [68, 337] on div "Active Seniors Bondi" at bounding box center [92, 342] width 87 height 10
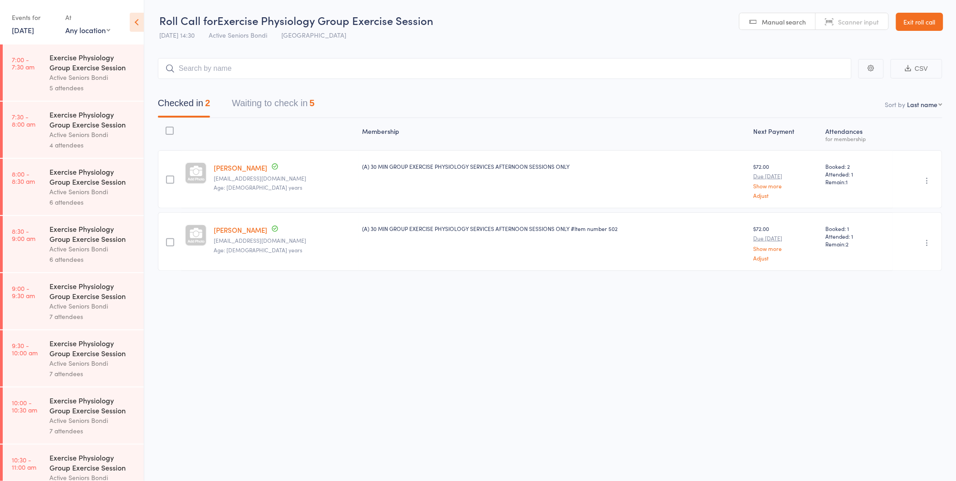
click at [259, 97] on button "Waiting to check in 5" at bounding box center [273, 105] width 83 height 24
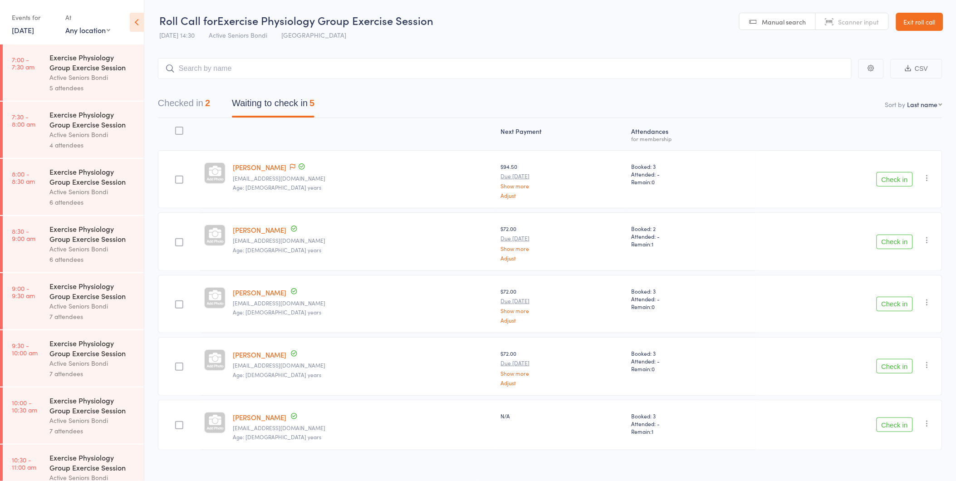
click at [897, 175] on button "Check in" at bounding box center [895, 179] width 36 height 15
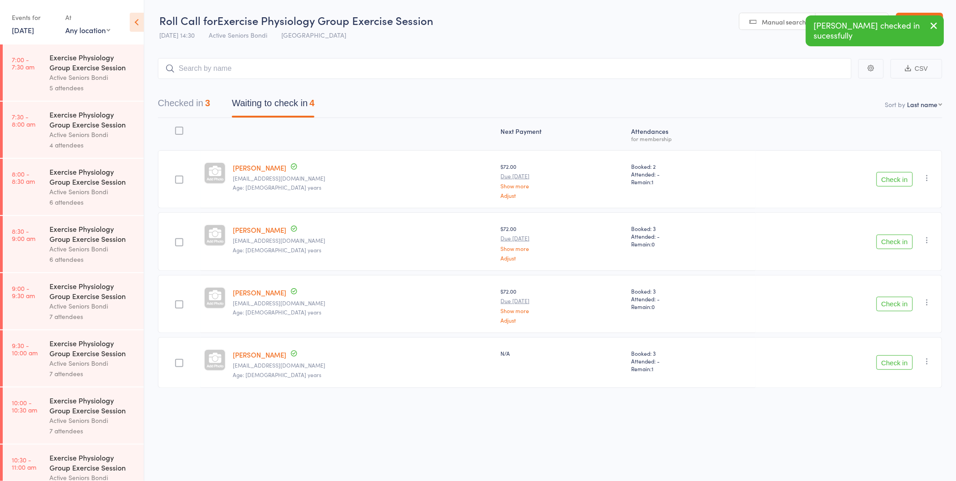
click at [897, 179] on button "Check in" at bounding box center [895, 179] width 36 height 15
click at [895, 238] on button "Check in" at bounding box center [895, 242] width 36 height 15
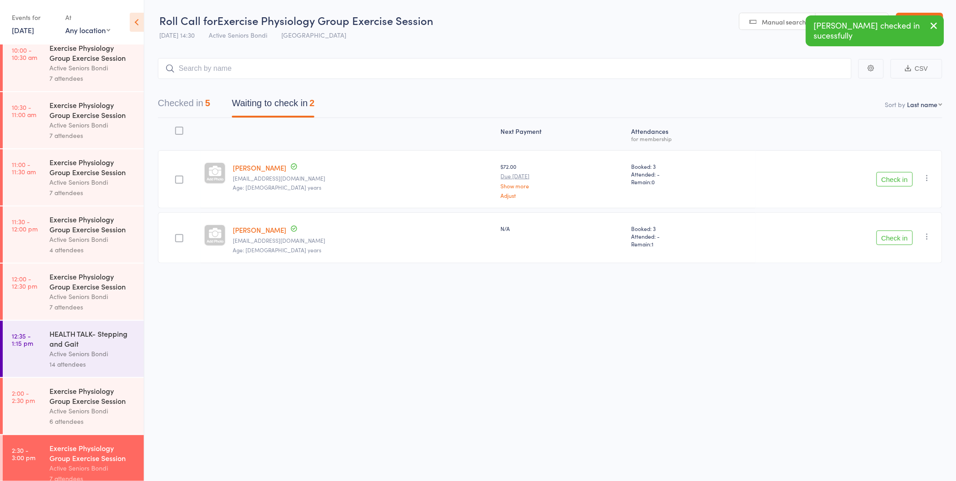
scroll to position [482, 0]
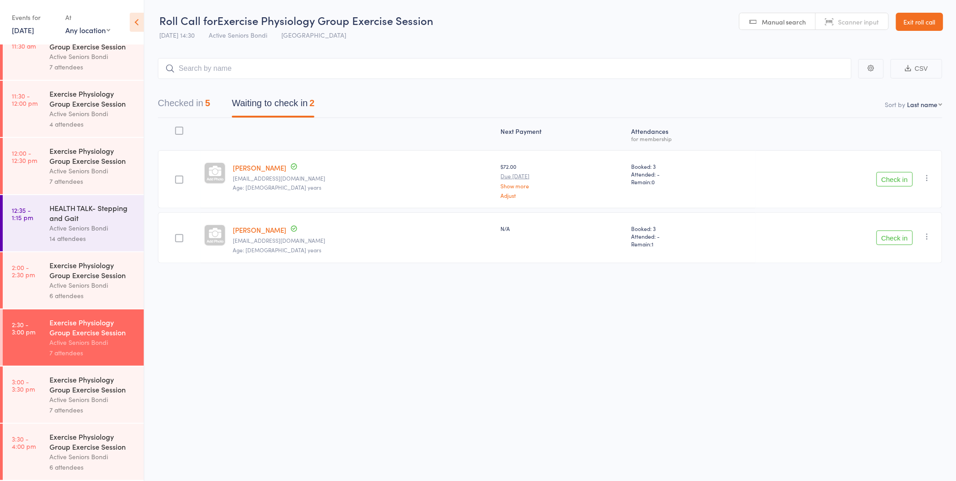
click at [25, 26] on link "15 Sep, 2025" at bounding box center [23, 30] width 22 height 10
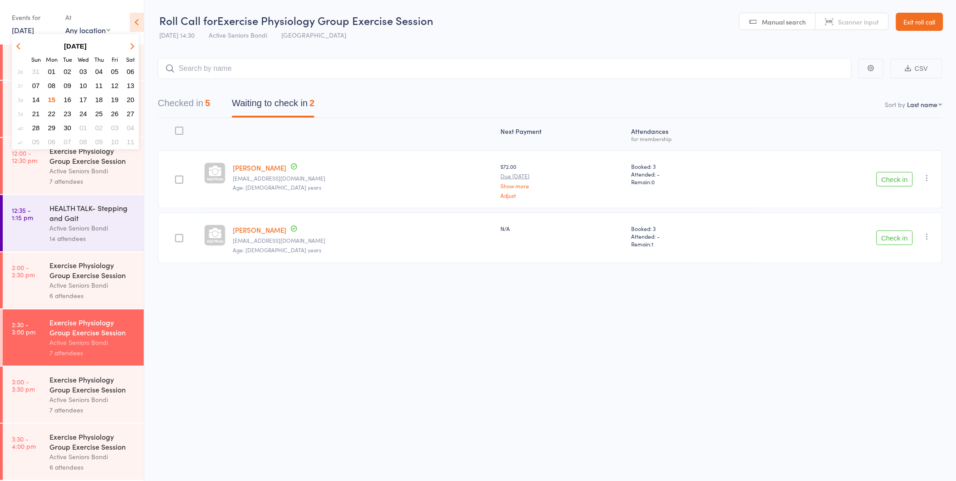
click at [83, 124] on span "01" at bounding box center [83, 128] width 8 height 8
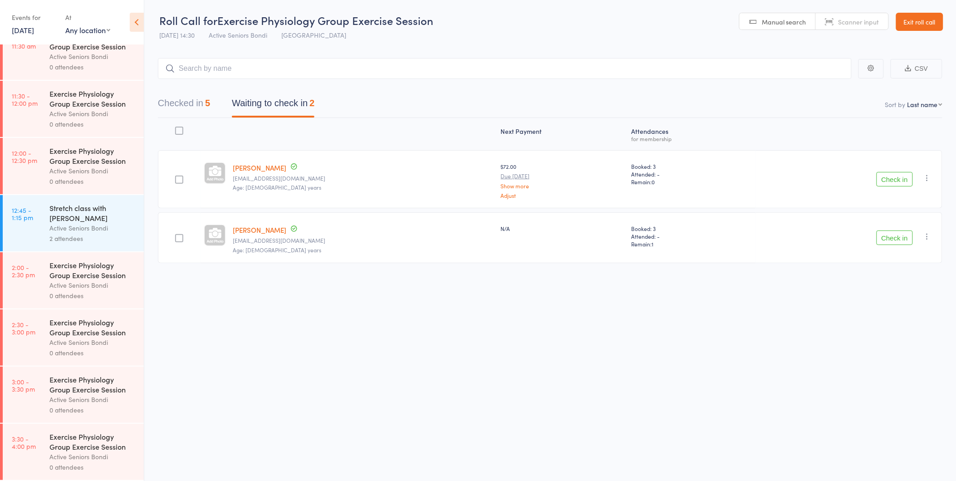
click at [20, 29] on link "1 Oct, 2025" at bounding box center [23, 30] width 22 height 10
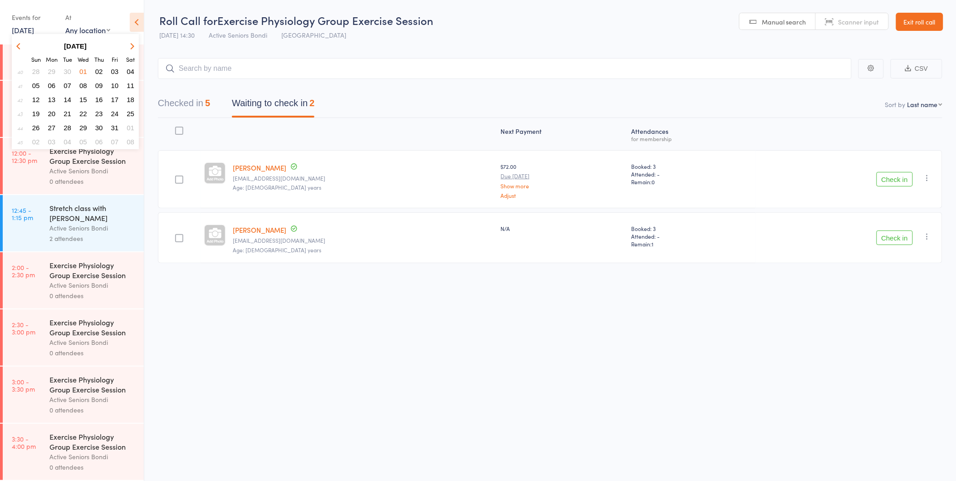
click at [49, 82] on span "06" at bounding box center [52, 86] width 8 height 8
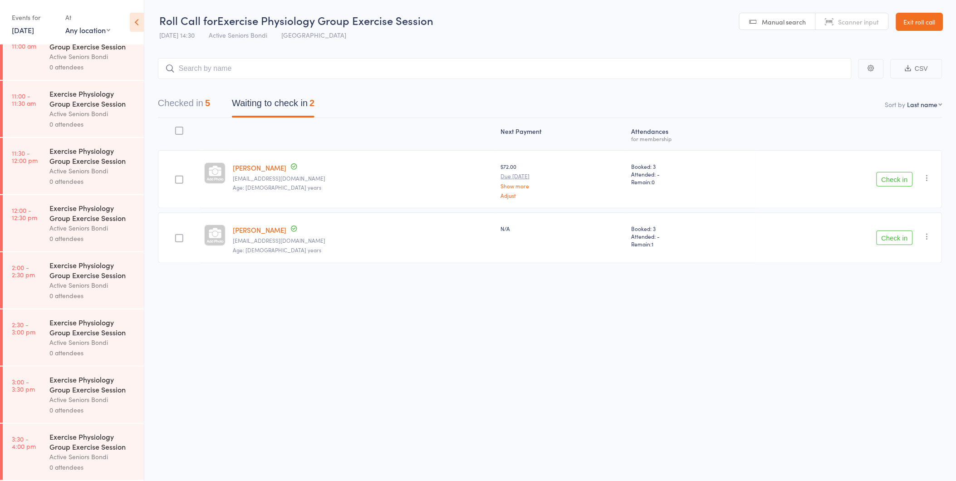
scroll to position [0, 0]
click at [74, 402] on div "Active Seniors Bondi" at bounding box center [92, 399] width 87 height 10
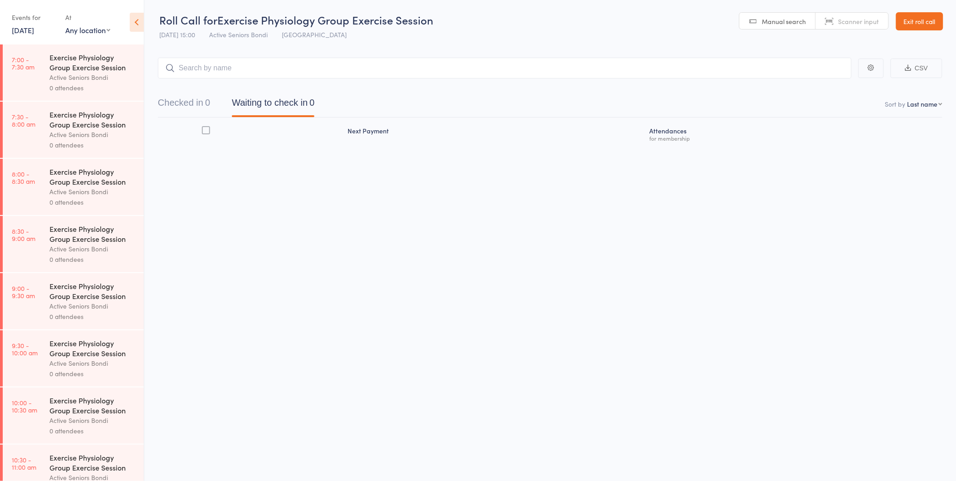
click at [26, 29] on link "6 Oct, 2025" at bounding box center [23, 30] width 22 height 10
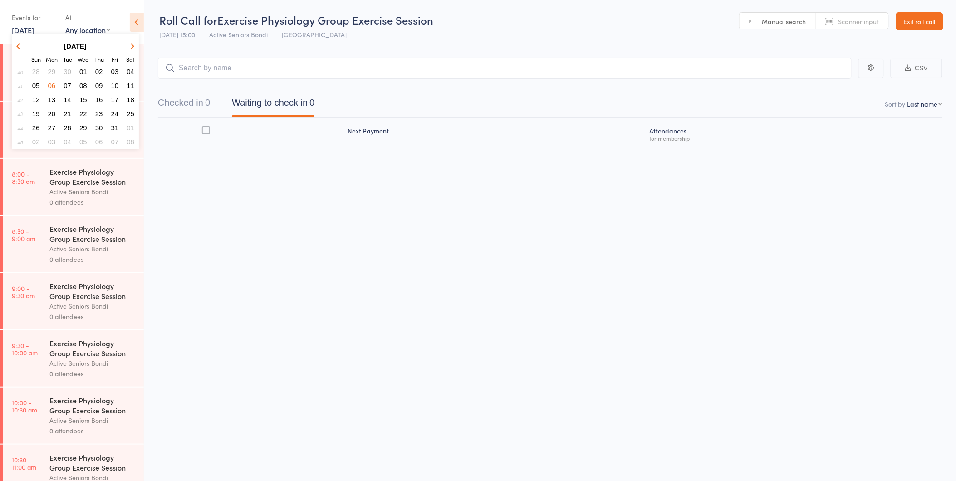
click at [19, 42] on button "button" at bounding box center [20, 46] width 14 height 12
click at [50, 97] on span "15" at bounding box center [52, 100] width 8 height 8
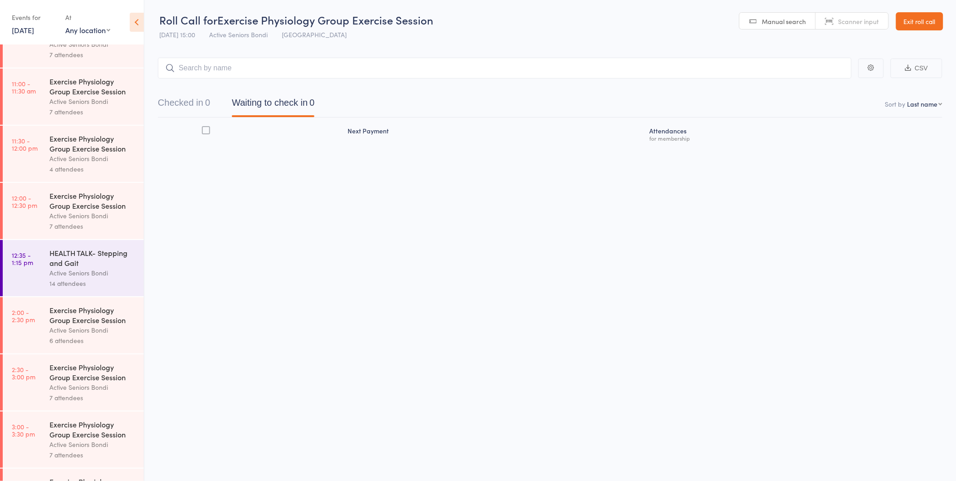
scroll to position [482, 0]
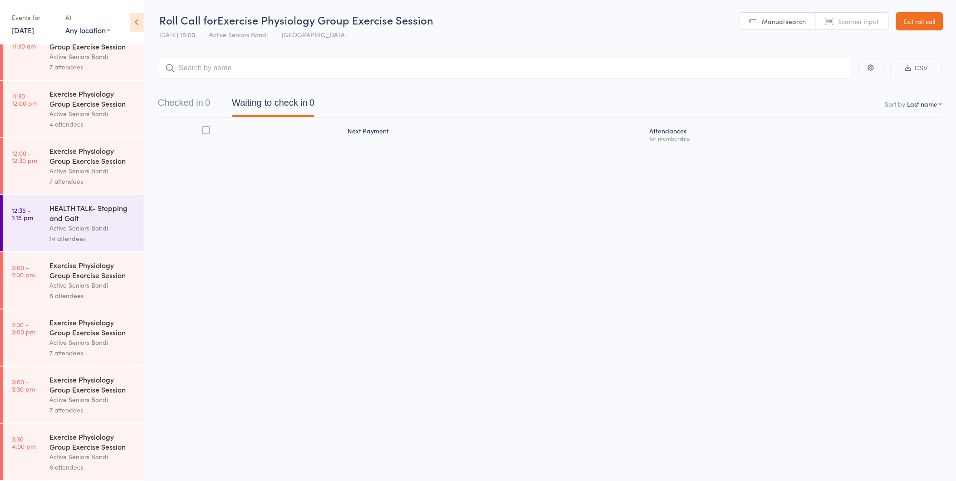
click at [85, 380] on div "Exercise Physiology Group Exercise Session" at bounding box center [92, 384] width 87 height 20
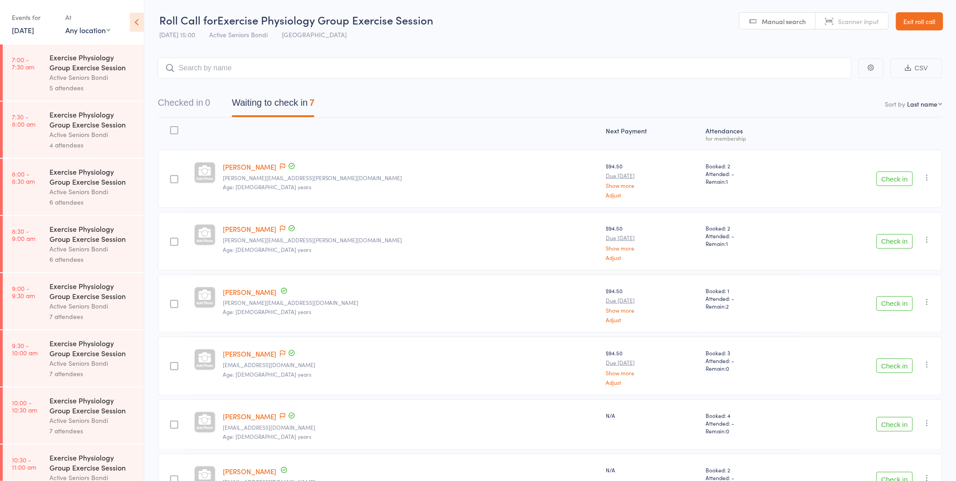
click at [888, 175] on button "Check in" at bounding box center [895, 179] width 36 height 15
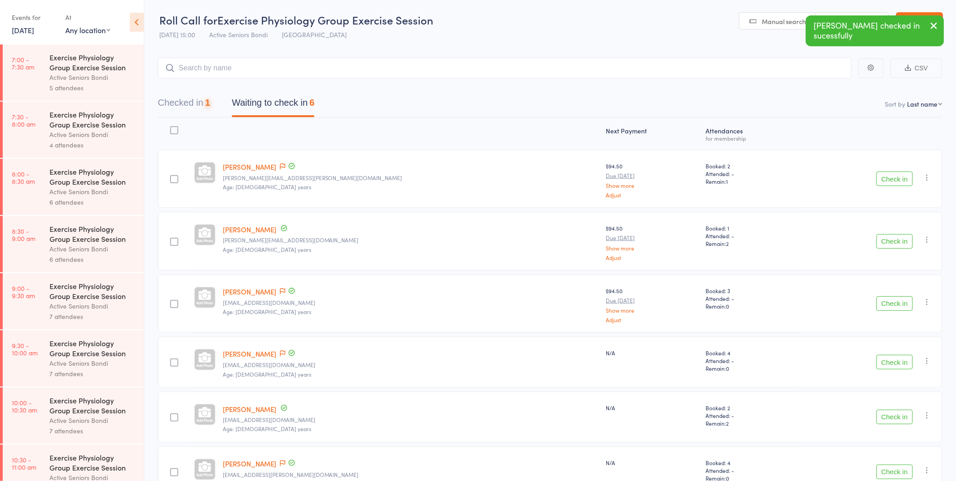
click at [888, 175] on button "Check in" at bounding box center [895, 179] width 36 height 15
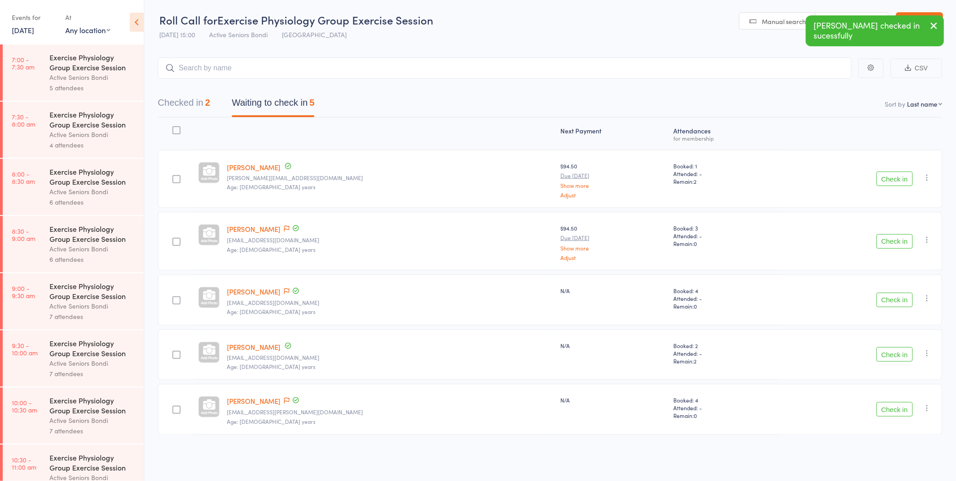
click at [734, 447] on div "Next Payment Atten­dances for membership Elaine Blumgart elaine.blumgart@gmail.…" at bounding box center [550, 297] width 785 height 358
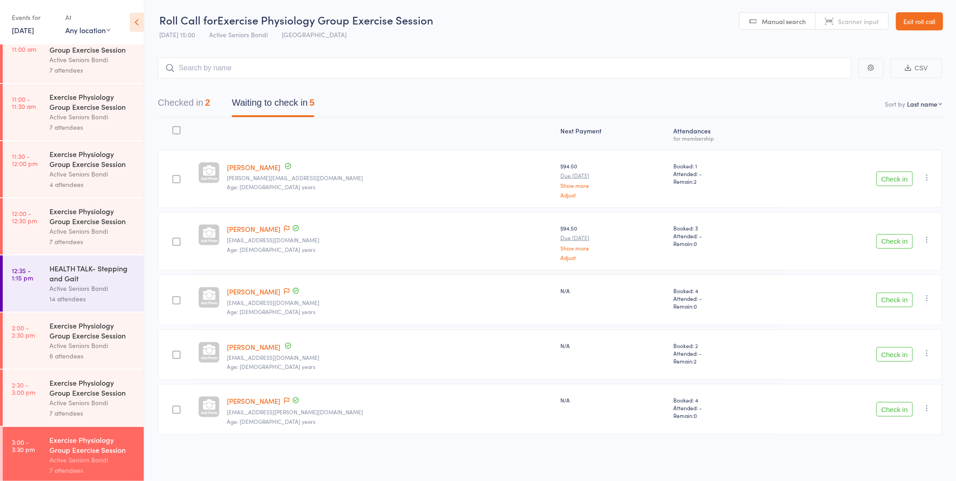
scroll to position [482, 0]
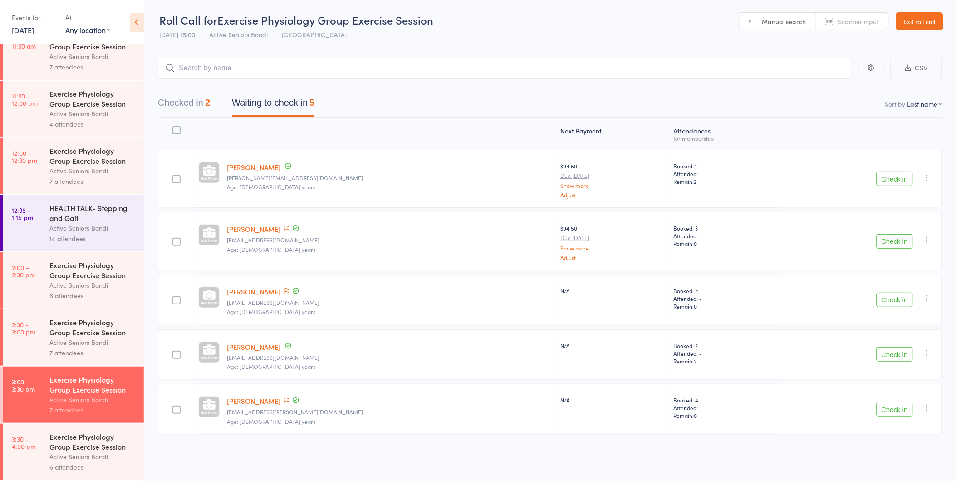
click at [123, 327] on div "Exercise Physiology Group Exercise Session" at bounding box center [92, 327] width 87 height 20
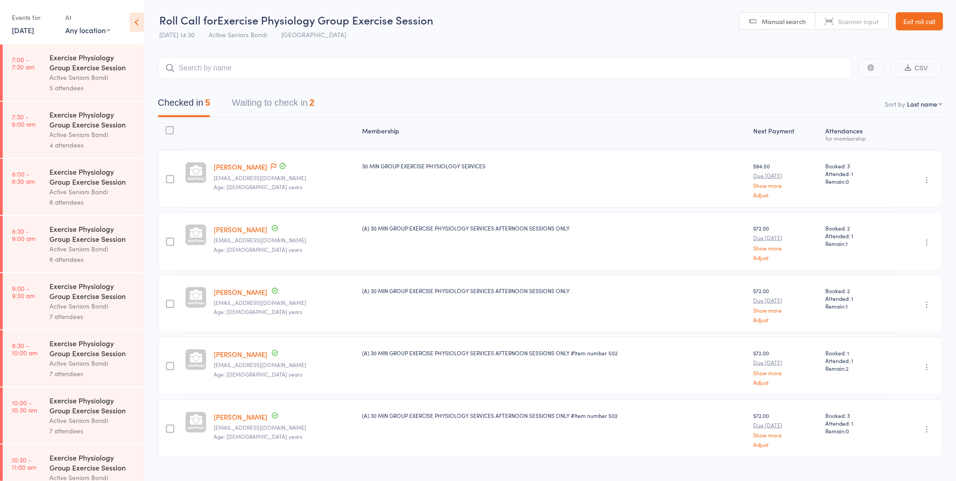
drag, startPoint x: 275, startPoint y: 104, endPoint x: 270, endPoint y: 106, distance: 4.7
click at [270, 106] on button "Waiting to check in 2" at bounding box center [273, 105] width 83 height 24
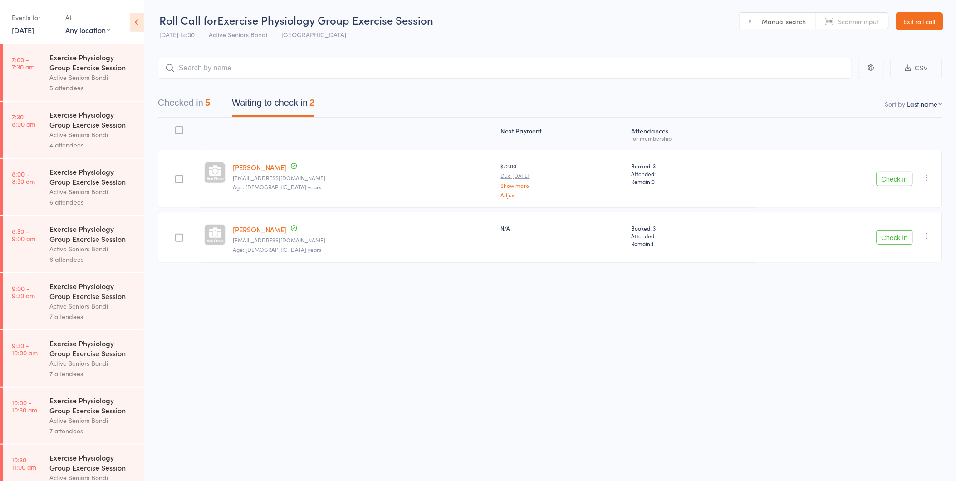
click at [894, 184] on button "Check in" at bounding box center [895, 179] width 36 height 15
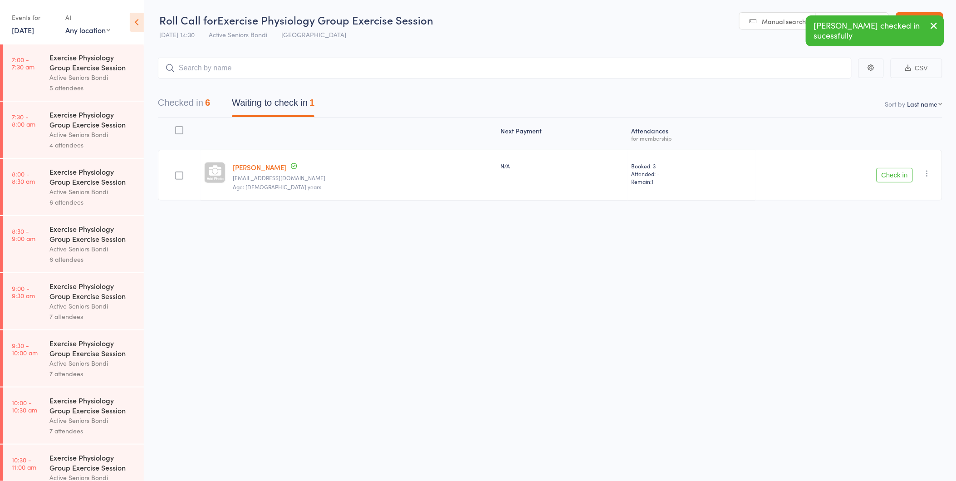
click at [898, 181] on button "Check in" at bounding box center [895, 175] width 36 height 15
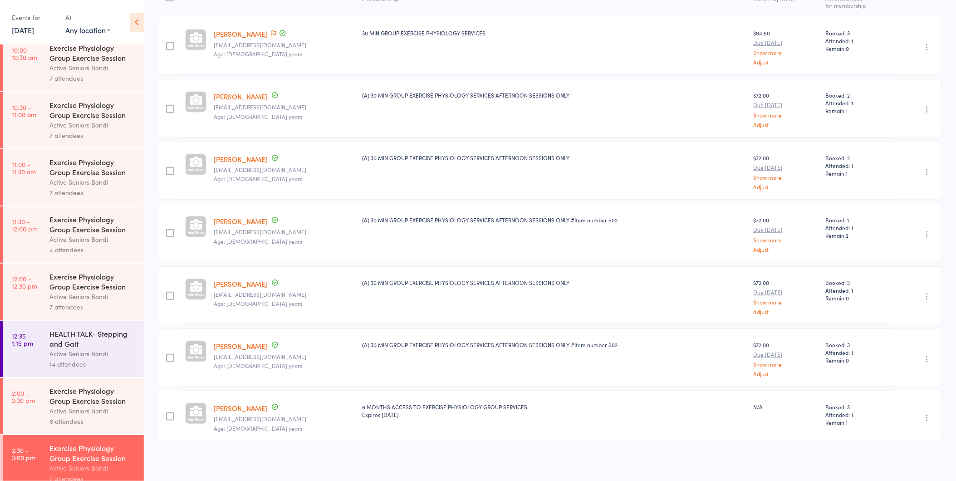
scroll to position [482, 0]
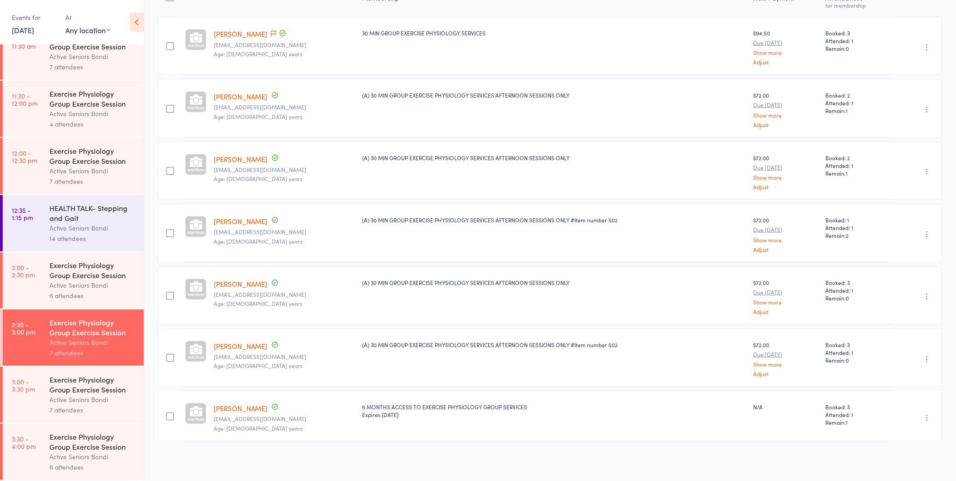
click at [64, 383] on div "Exercise Physiology Group Exercise Session" at bounding box center [92, 384] width 87 height 20
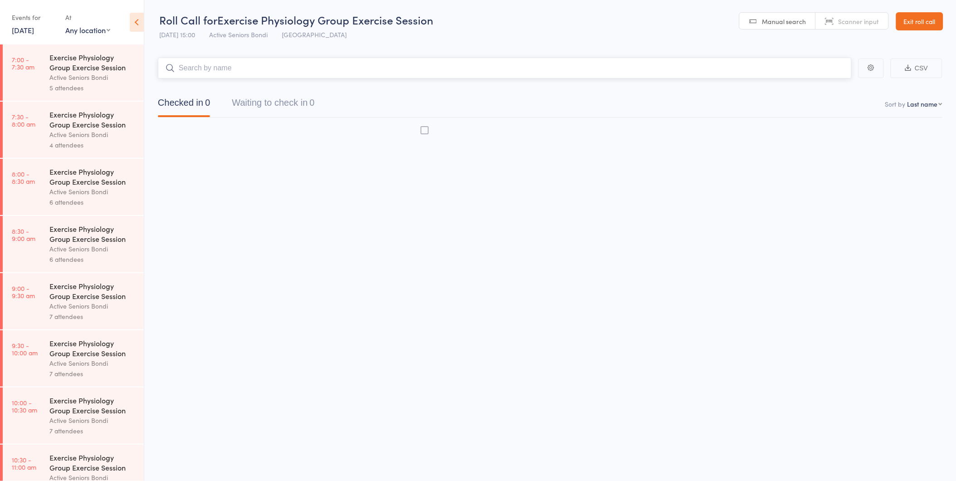
scroll to position [0, 0]
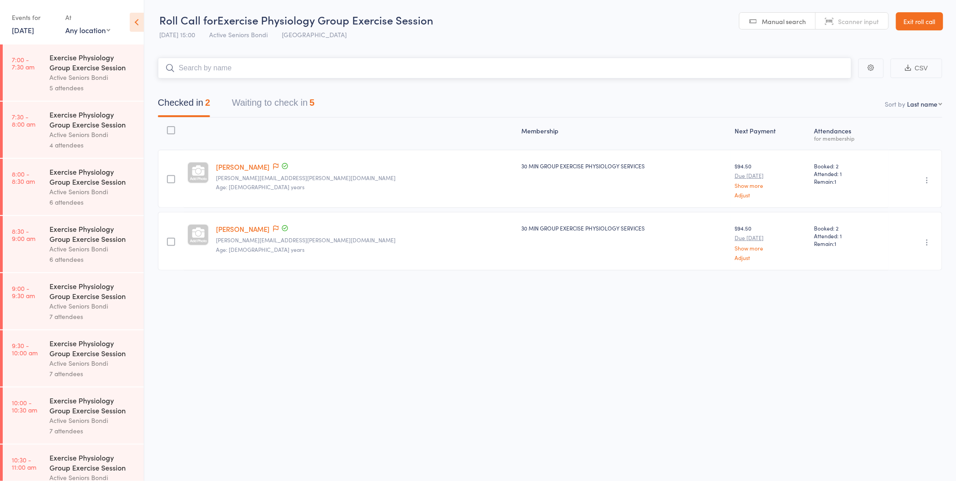
click at [303, 111] on button "Waiting to check in 5" at bounding box center [273, 105] width 83 height 24
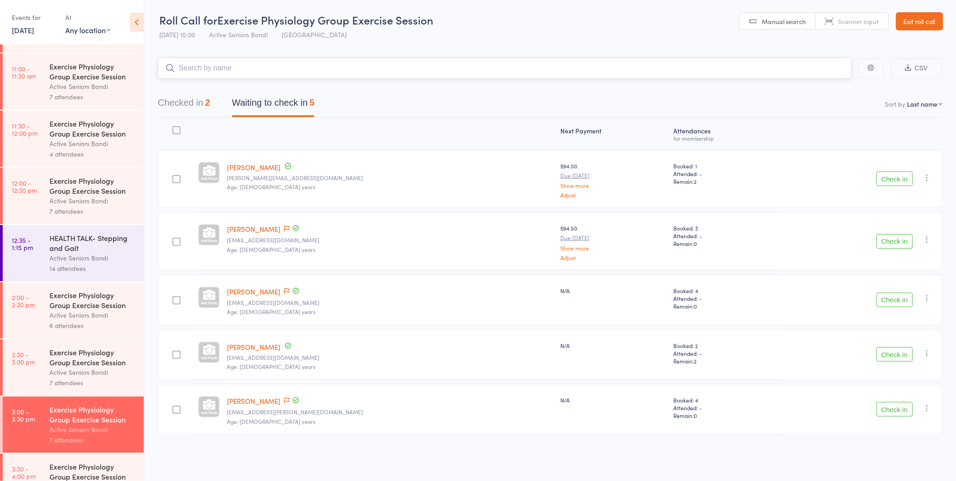
scroll to position [482, 0]
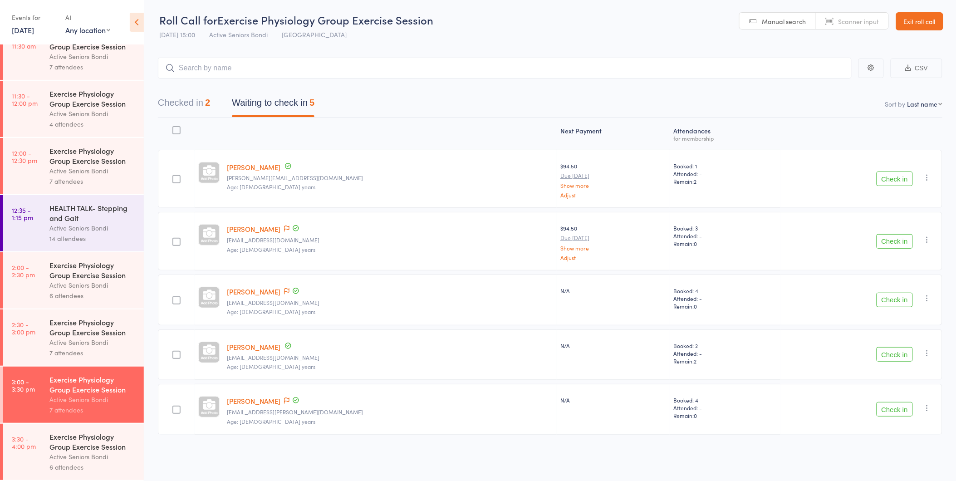
click at [64, 430] on div "Exercise Physiology Group Exercise Session Active Seniors Bondi 6 attendees" at bounding box center [96, 452] width 94 height 56
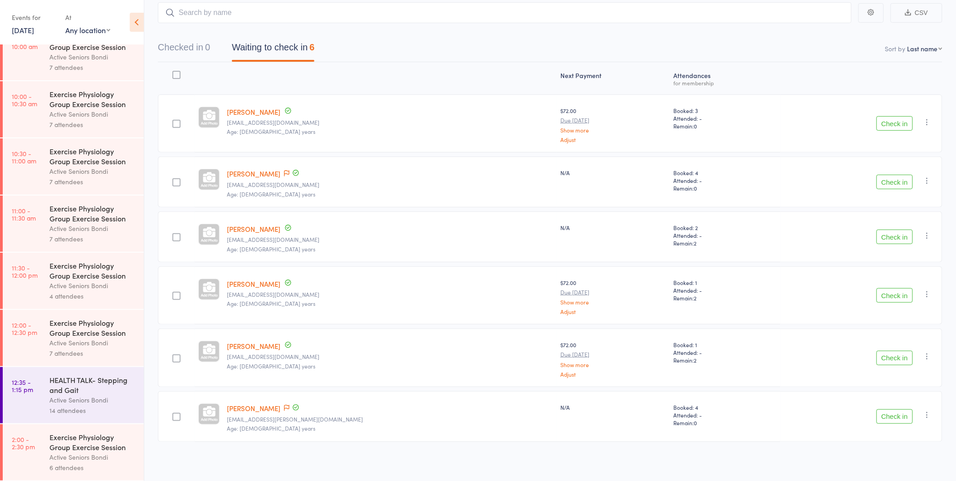
scroll to position [482, 0]
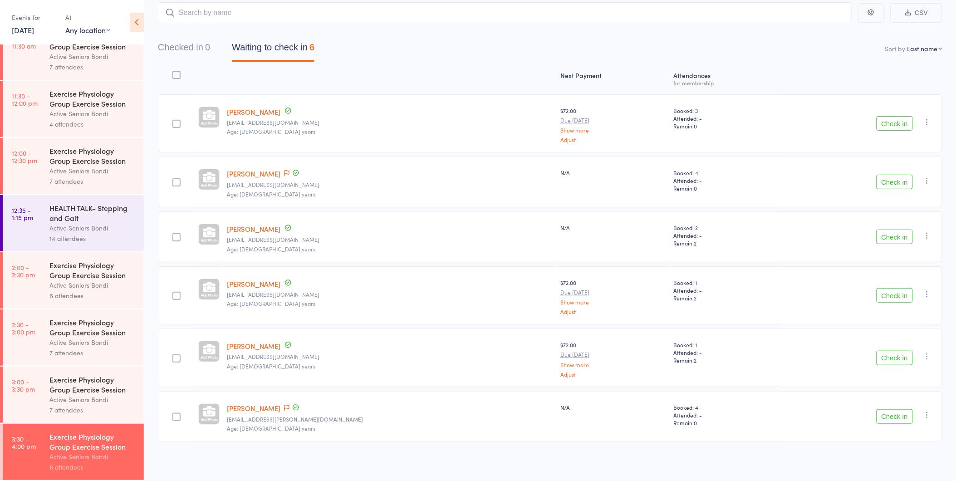
click at [54, 397] on div "Active Seniors Bondi" at bounding box center [92, 399] width 87 height 10
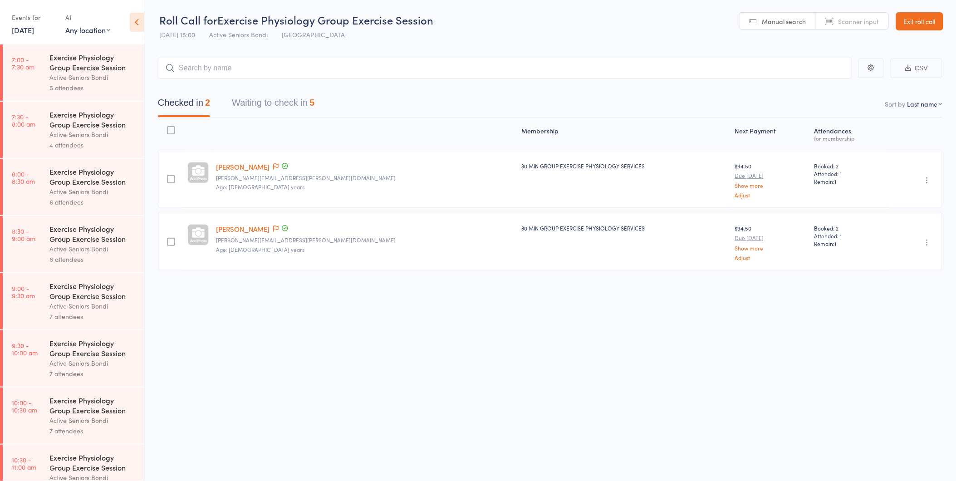
click at [276, 122] on div at bounding box center [364, 134] width 305 height 24
drag, startPoint x: 290, startPoint y: 103, endPoint x: 290, endPoint y: 112, distance: 8.2
click at [290, 110] on button "Waiting to check in 5" at bounding box center [273, 105] width 83 height 24
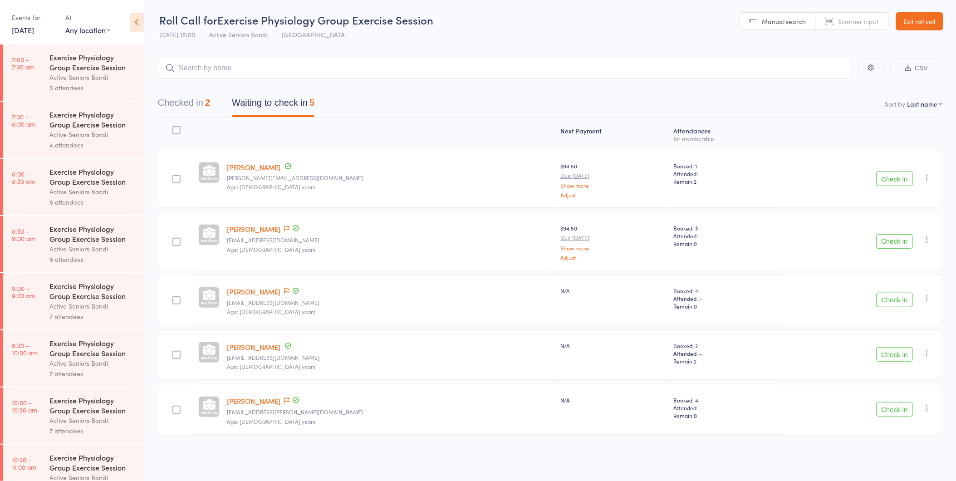
click at [892, 236] on button "Check in" at bounding box center [895, 241] width 36 height 15
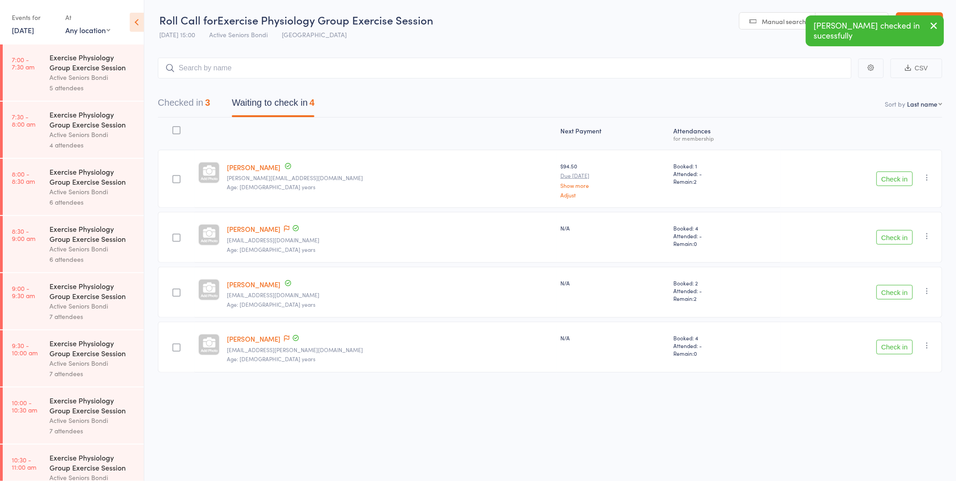
click at [205, 103] on button "Checked in 3" at bounding box center [184, 105] width 52 height 24
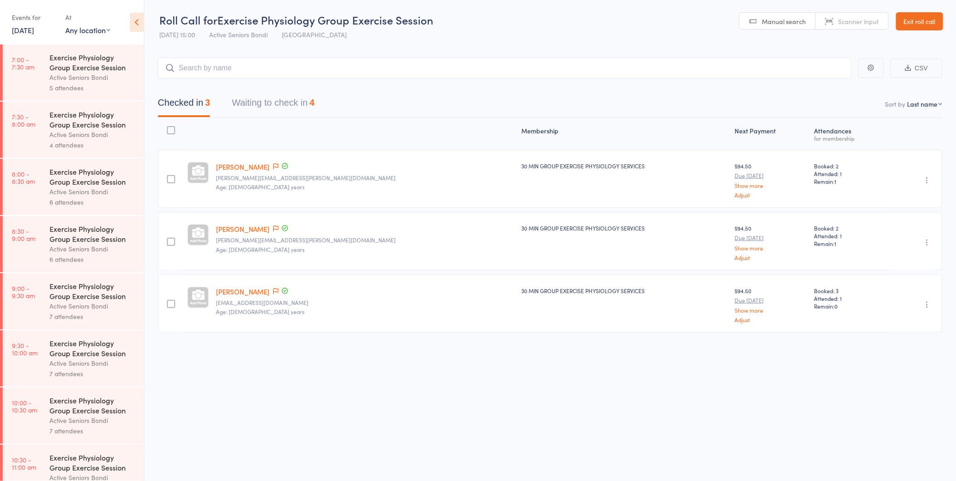
click at [305, 102] on button "Waiting to check in 4" at bounding box center [273, 105] width 83 height 24
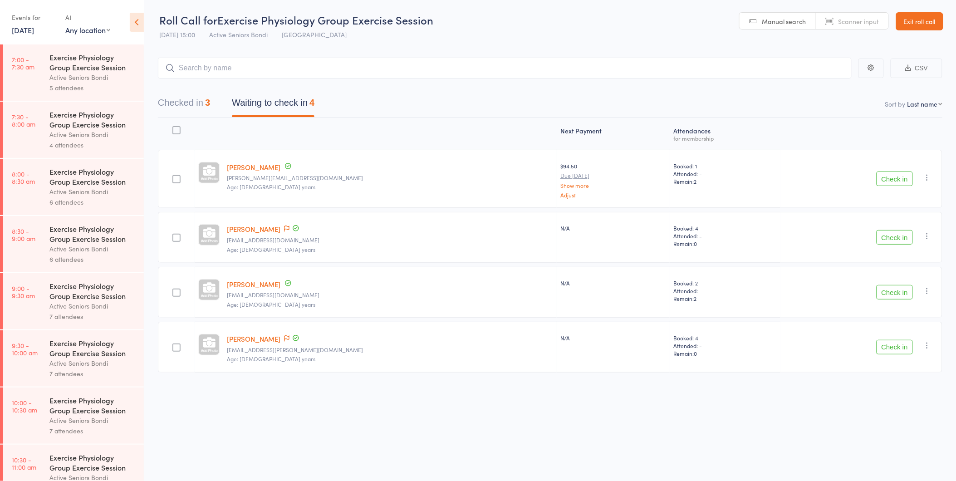
click at [897, 348] on button "Check in" at bounding box center [895, 347] width 36 height 15
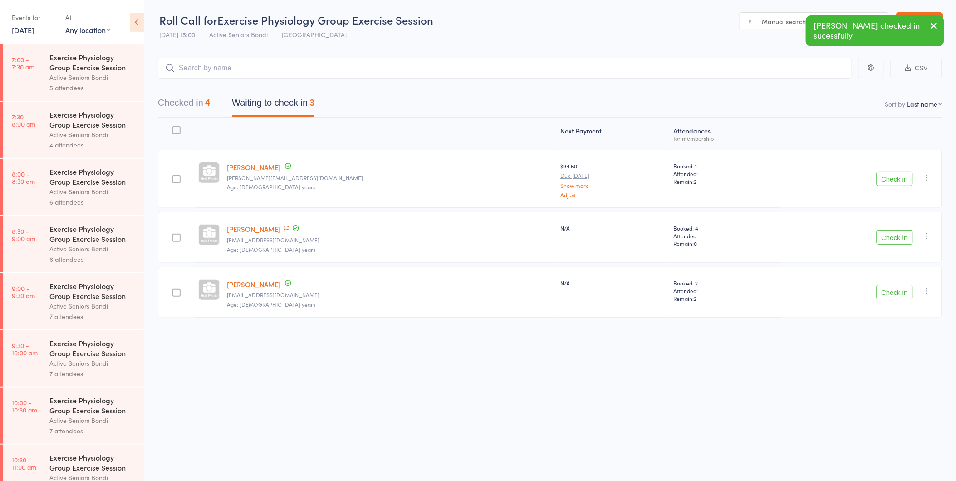
click at [899, 233] on button "Check in" at bounding box center [895, 237] width 36 height 15
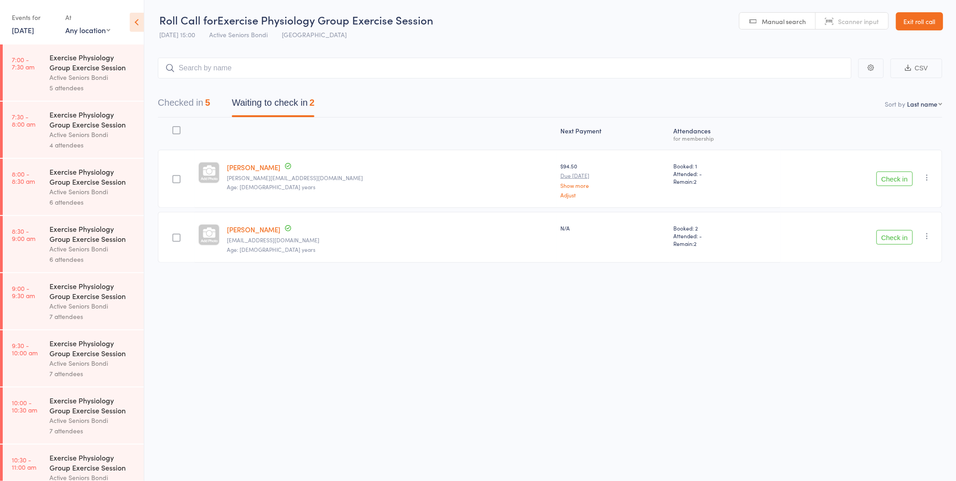
click at [893, 175] on button "Check in" at bounding box center [895, 179] width 36 height 15
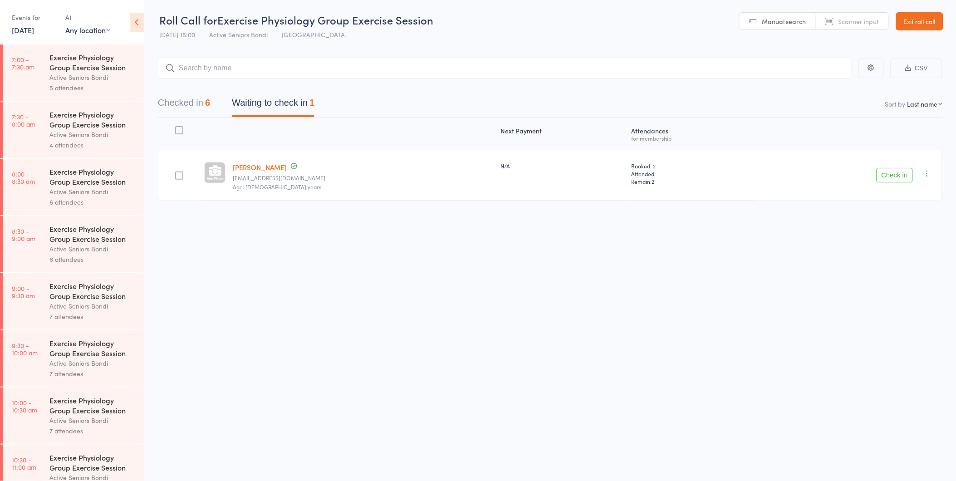
click at [209, 106] on div "6" at bounding box center [207, 103] width 5 height 10
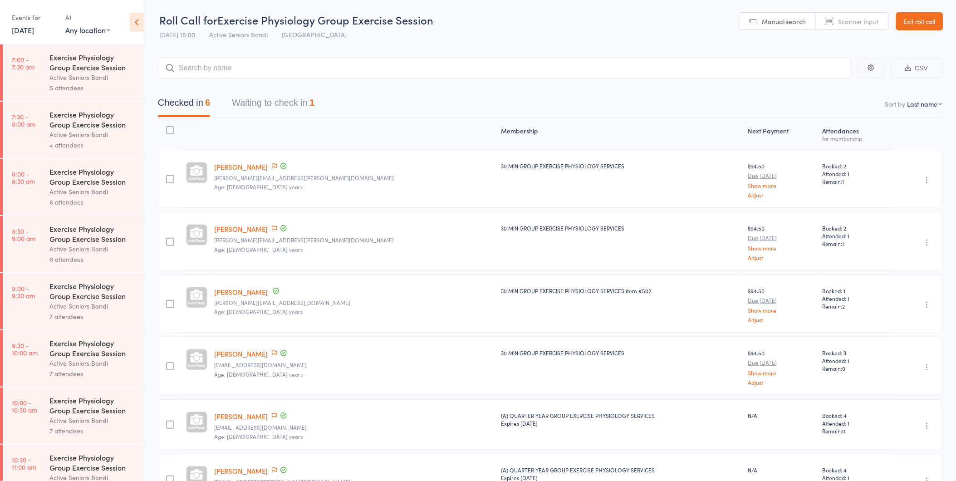
click at [270, 100] on button "Waiting to check in 1" at bounding box center [273, 105] width 83 height 24
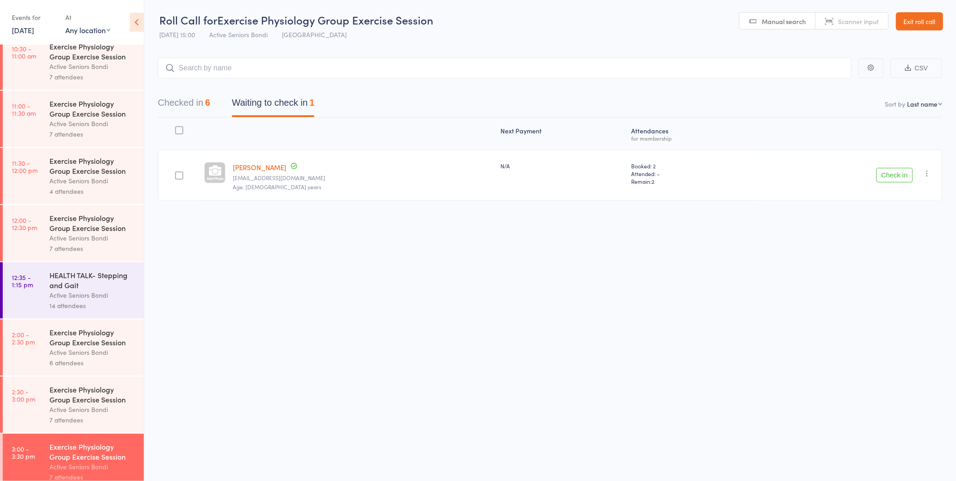
scroll to position [482, 0]
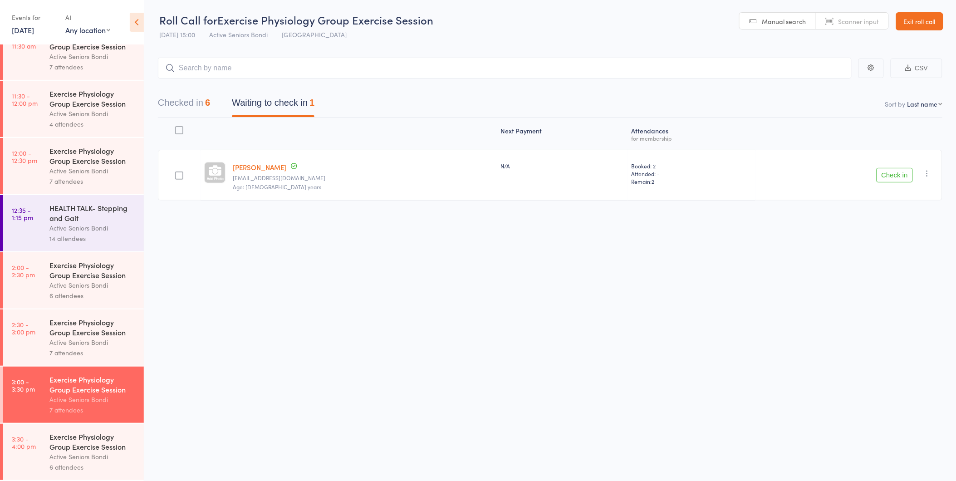
click at [890, 168] on button "Check in" at bounding box center [895, 175] width 36 height 15
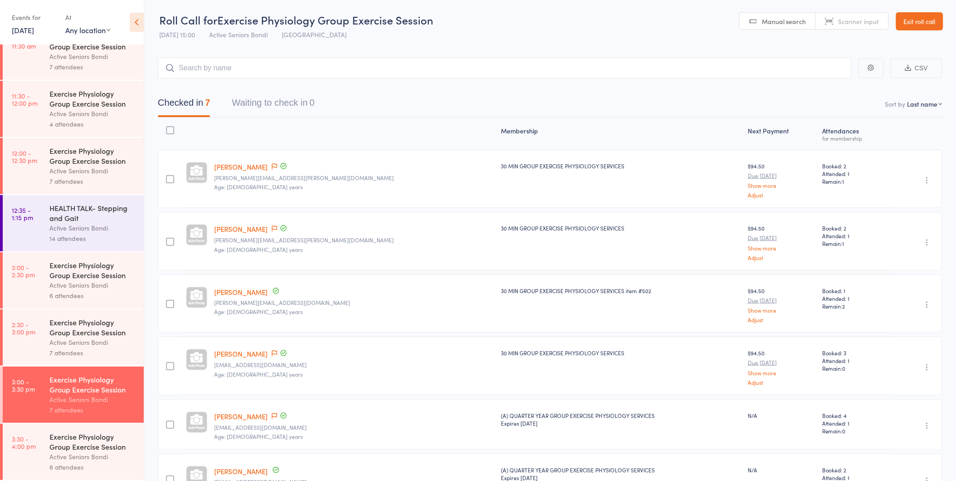
click at [245, 168] on link "[PERSON_NAME]" at bounding box center [242, 167] width 54 height 10
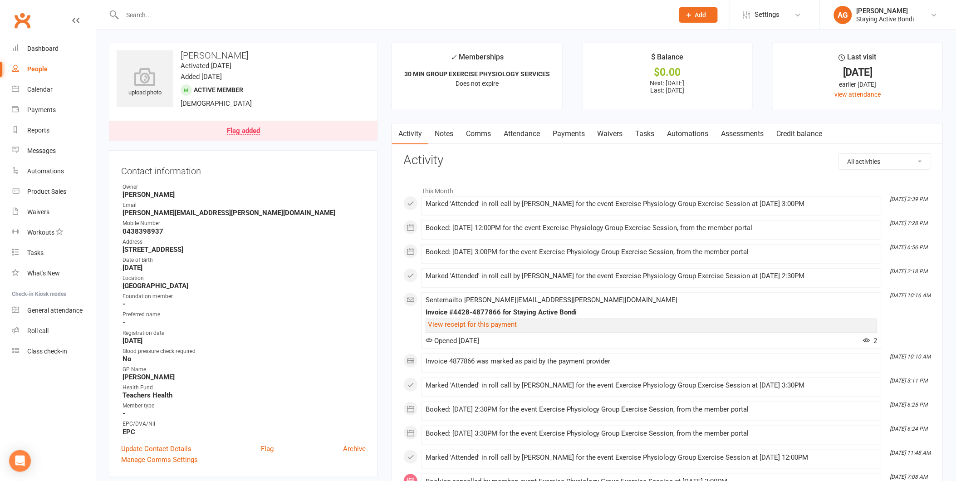
click at [442, 16] on input "text" at bounding box center [394, 15] width 548 height 13
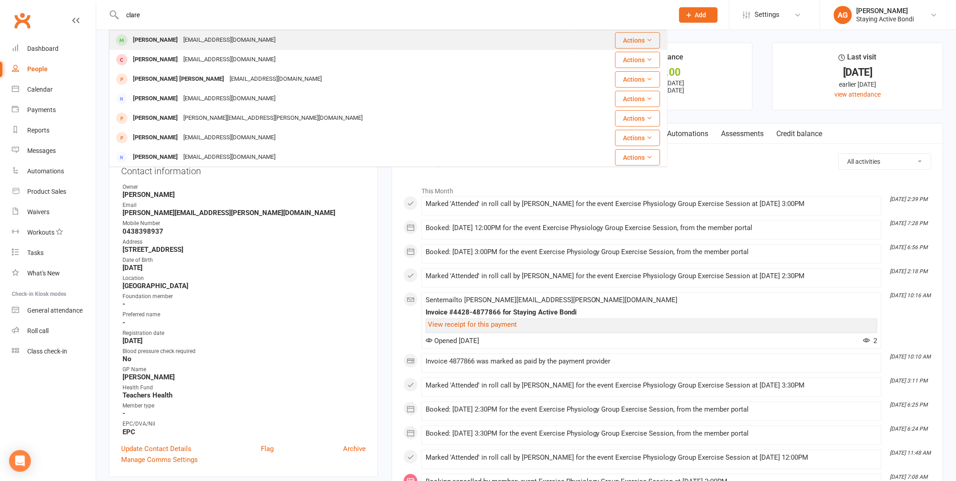
type input "clare"
click at [278, 39] on div "[PERSON_NAME] [EMAIL_ADDRESS][DOMAIN_NAME]" at bounding box center [342, 40] width 464 height 19
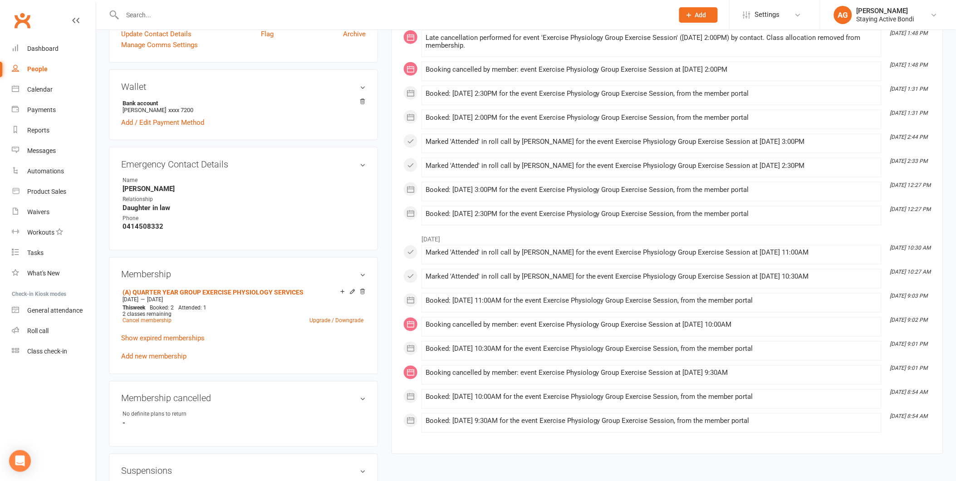
scroll to position [403, 0]
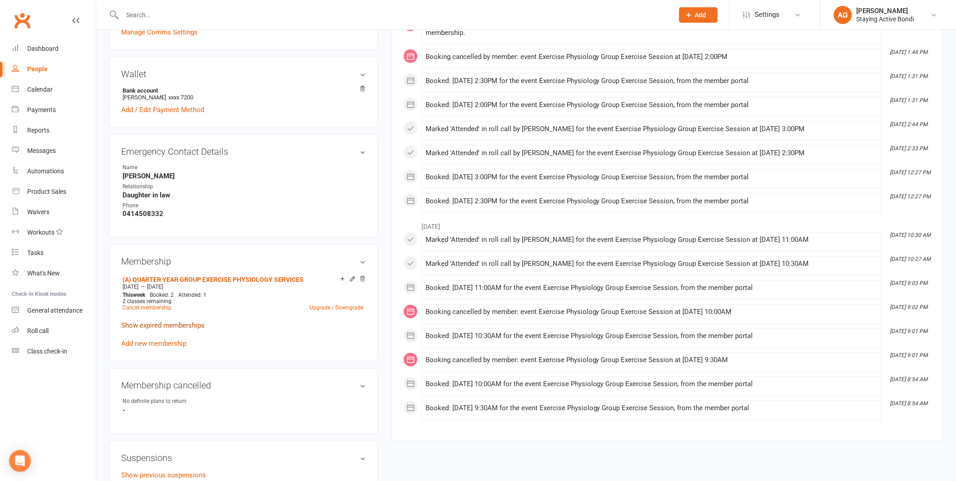
click at [153, 325] on link "Show expired memberships" at bounding box center [163, 326] width 84 height 8
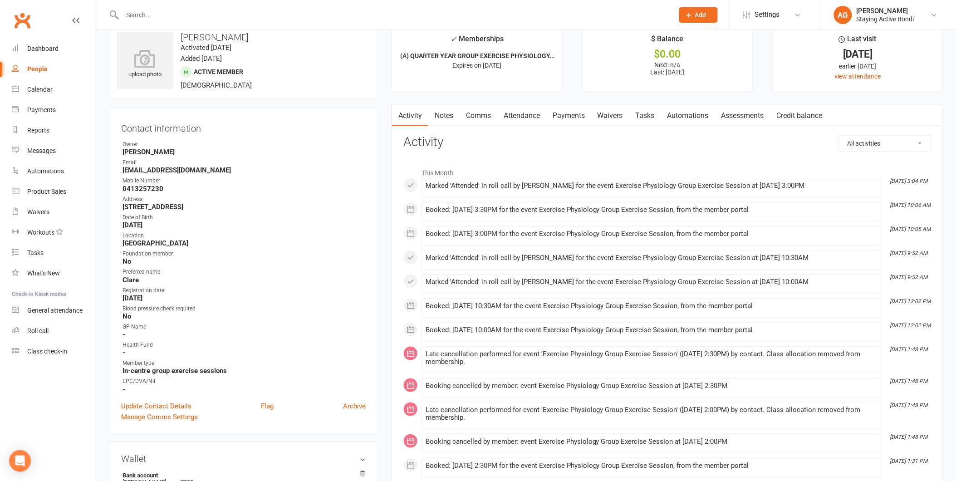
scroll to position [0, 0]
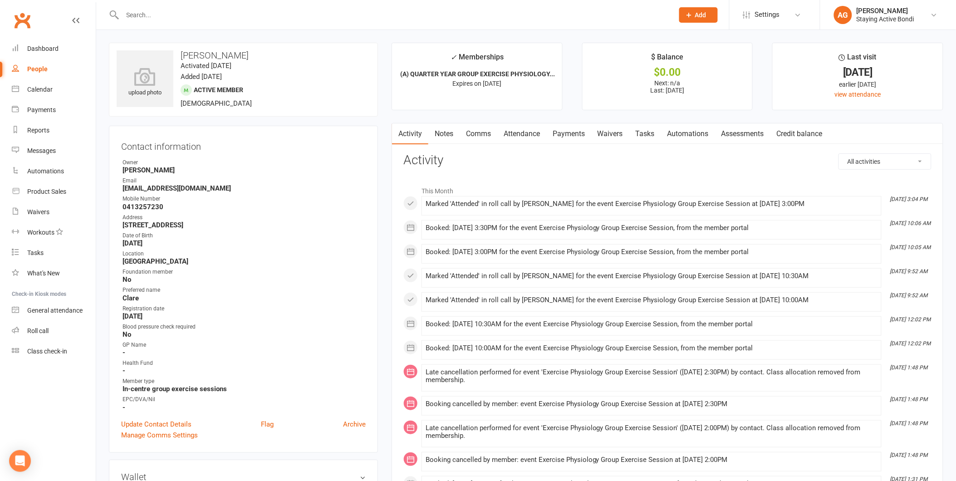
click at [570, 131] on link "Payments" at bounding box center [568, 133] width 45 height 21
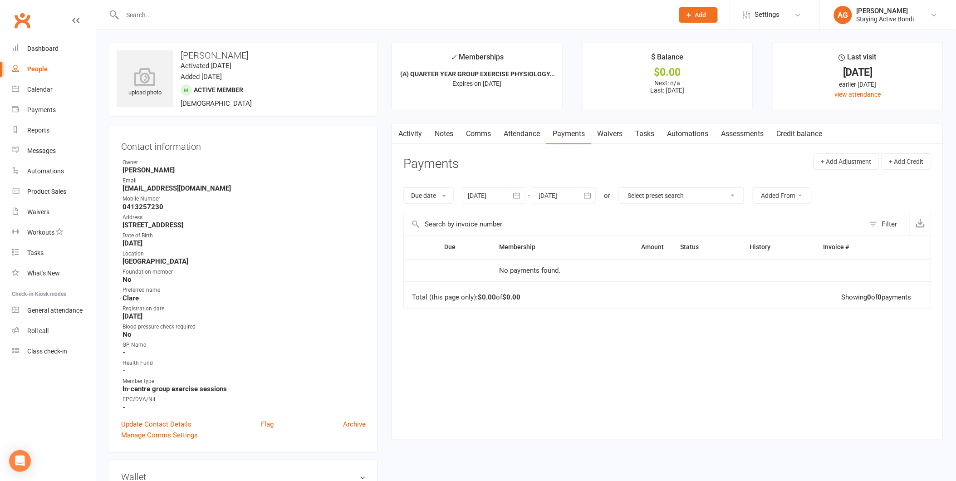
click at [491, 197] on div at bounding box center [494, 195] width 64 height 16
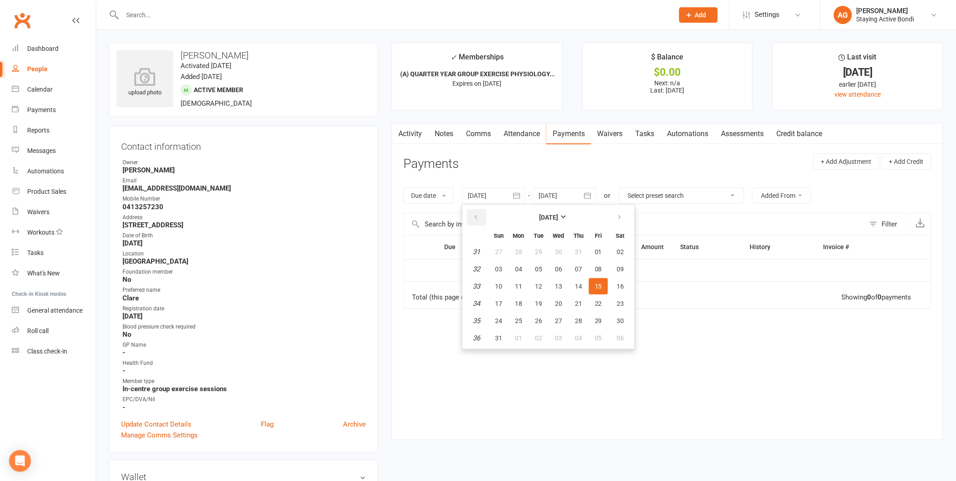
click at [482, 212] on button "button" at bounding box center [477, 217] width 20 height 16
click at [525, 251] on button "31" at bounding box center [518, 252] width 19 height 16
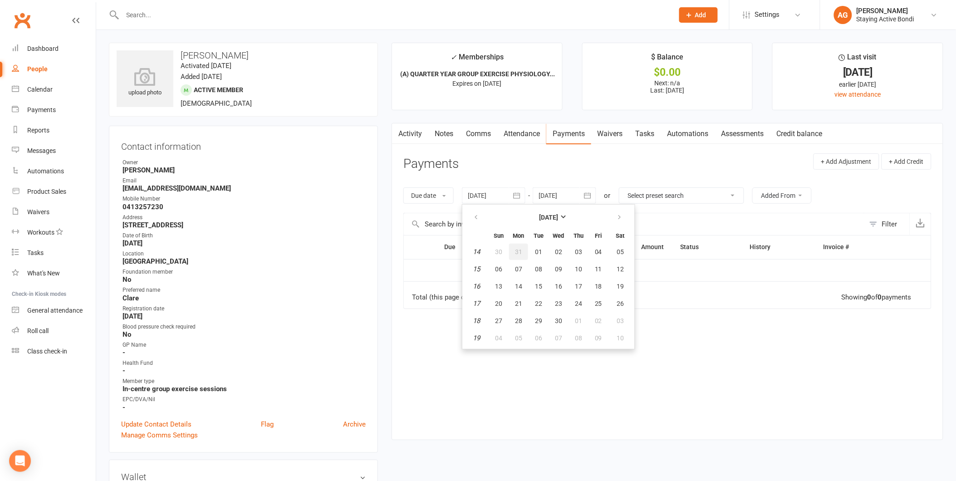
type input "[DATE]"
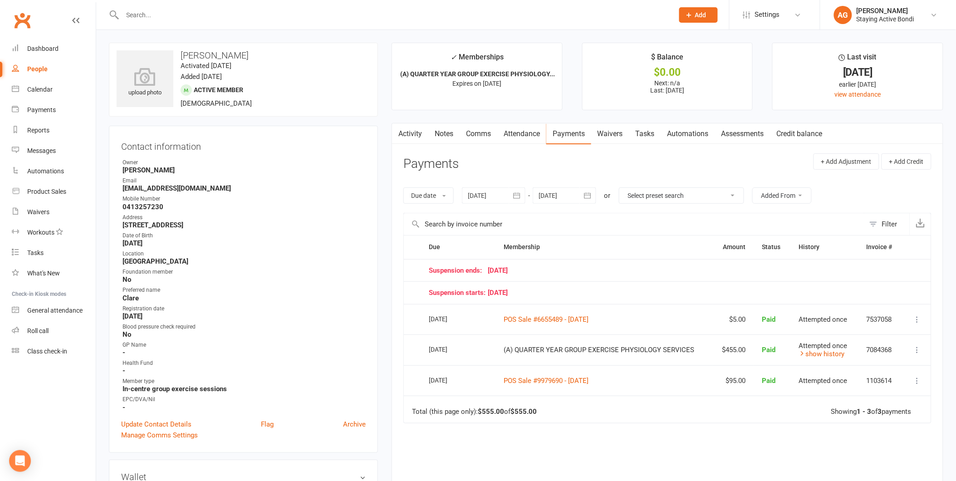
scroll to position [420, 0]
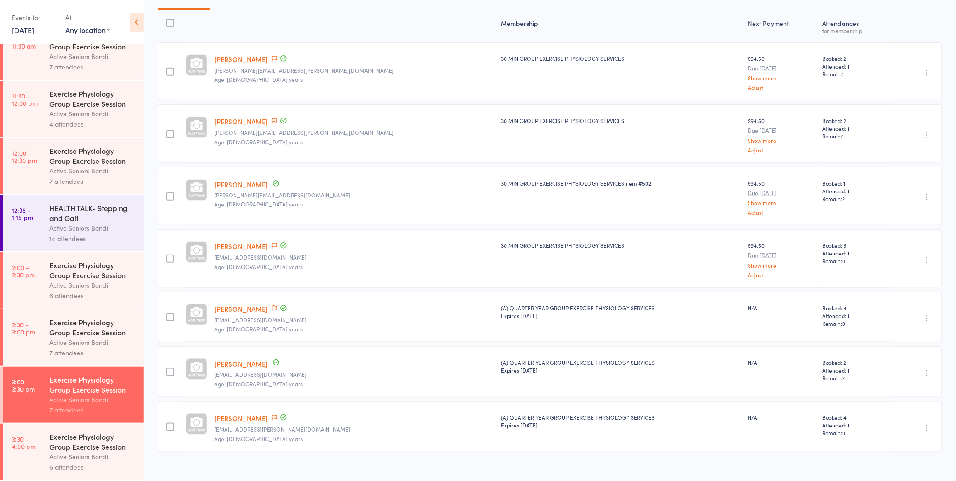
scroll to position [118, 0]
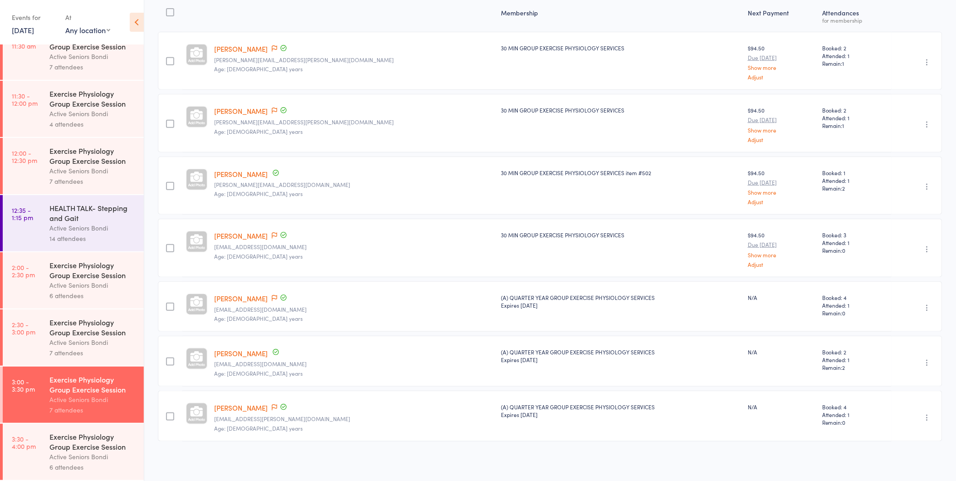
click at [69, 442] on div "Exercise Physiology Group Exercise Session" at bounding box center [92, 442] width 87 height 20
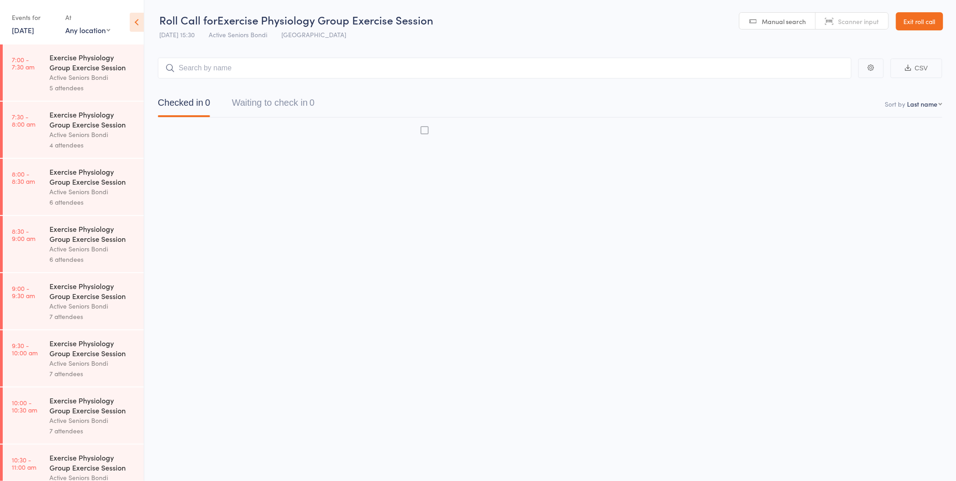
scroll to position [0, 0]
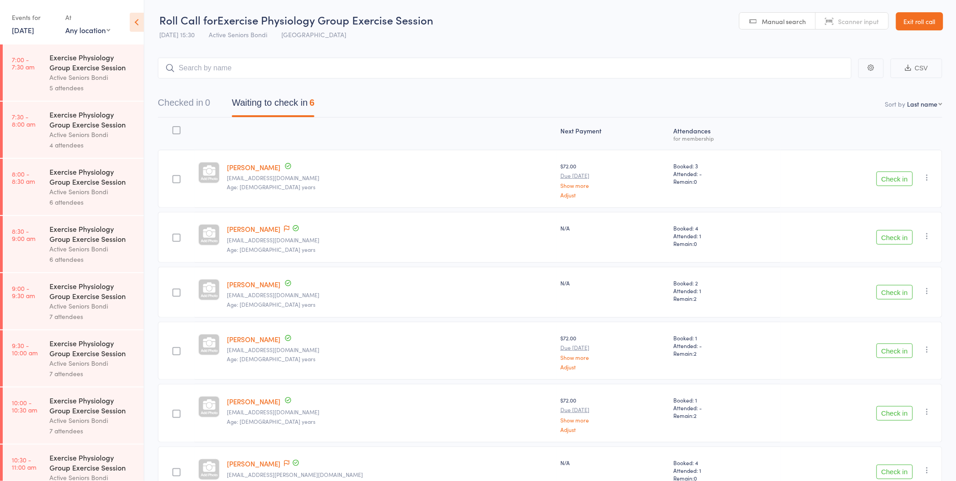
click at [895, 177] on button "Check in" at bounding box center [895, 179] width 36 height 15
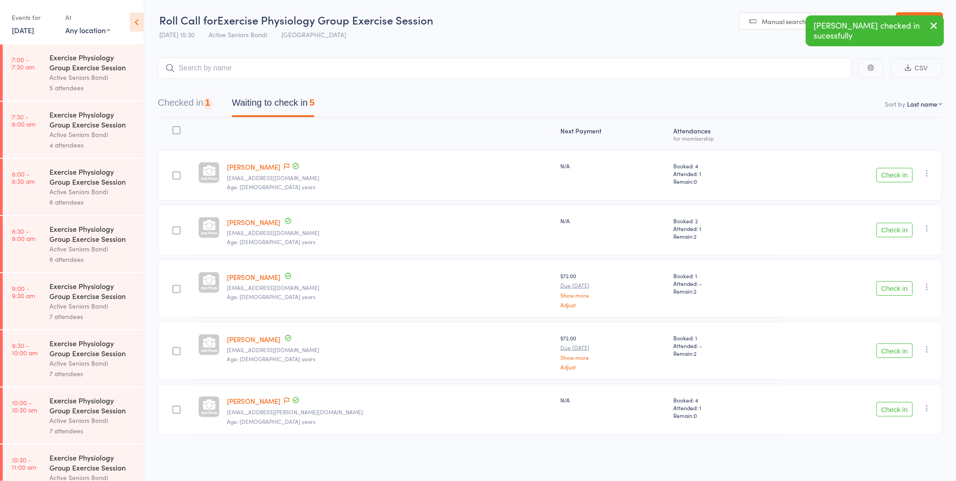
click at [895, 177] on button "Check in" at bounding box center [895, 175] width 36 height 15
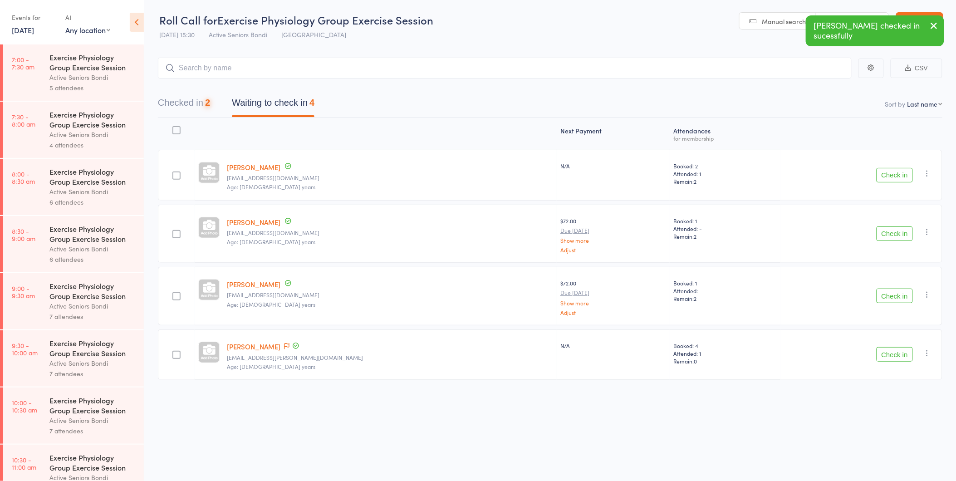
click at [895, 177] on button "Check in" at bounding box center [895, 175] width 36 height 15
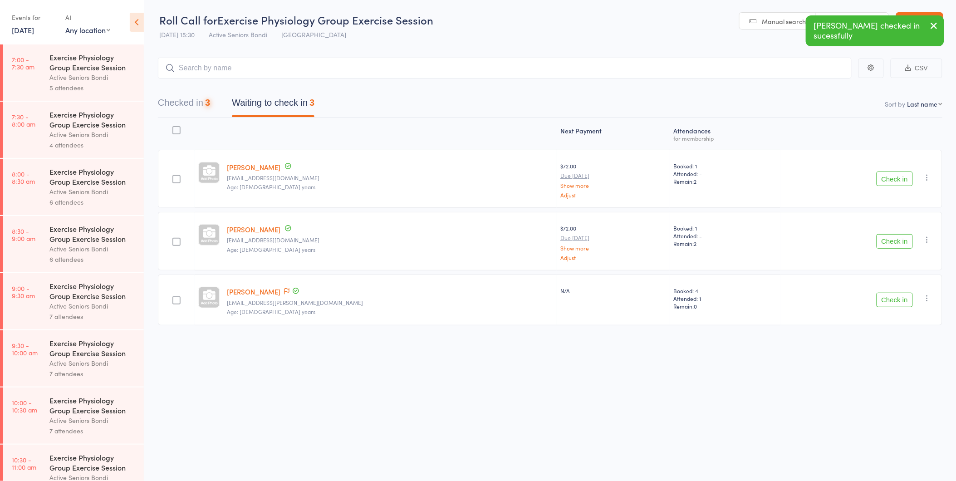
click at [895, 177] on button "Check in" at bounding box center [895, 179] width 36 height 15
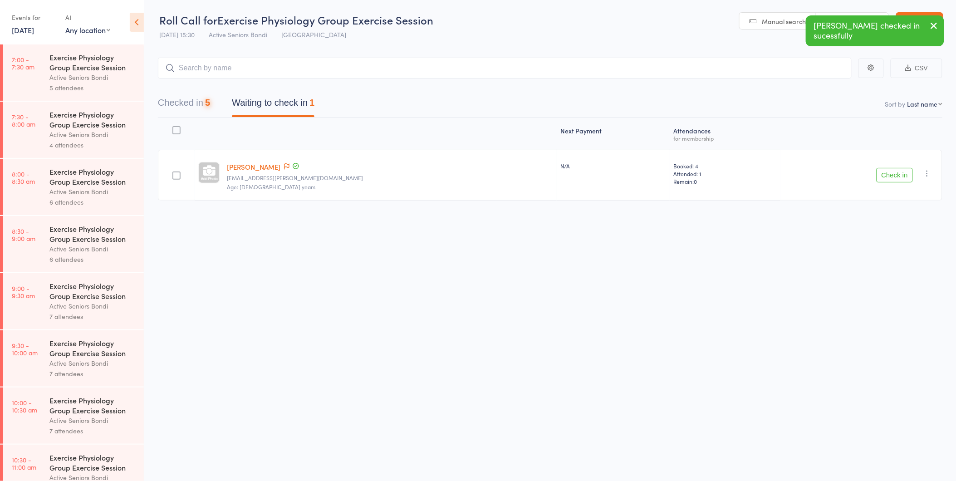
click at [895, 177] on button "Check in" at bounding box center [895, 175] width 36 height 15
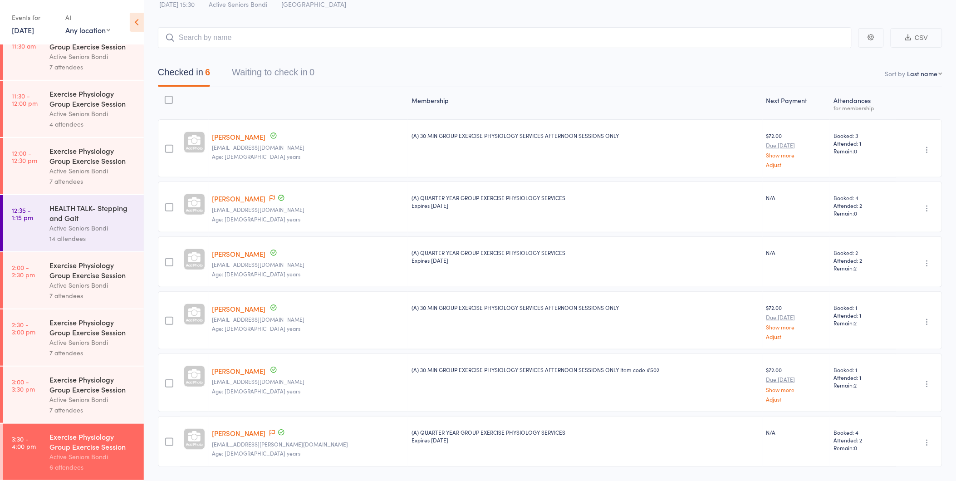
scroll to position [56, 0]
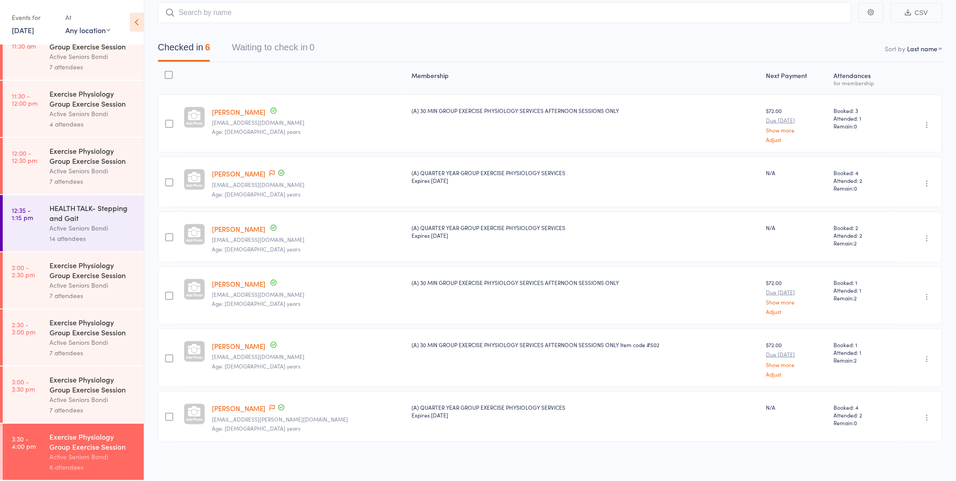
click at [17, 29] on link "15 Sep, 2025" at bounding box center [23, 30] width 22 height 10
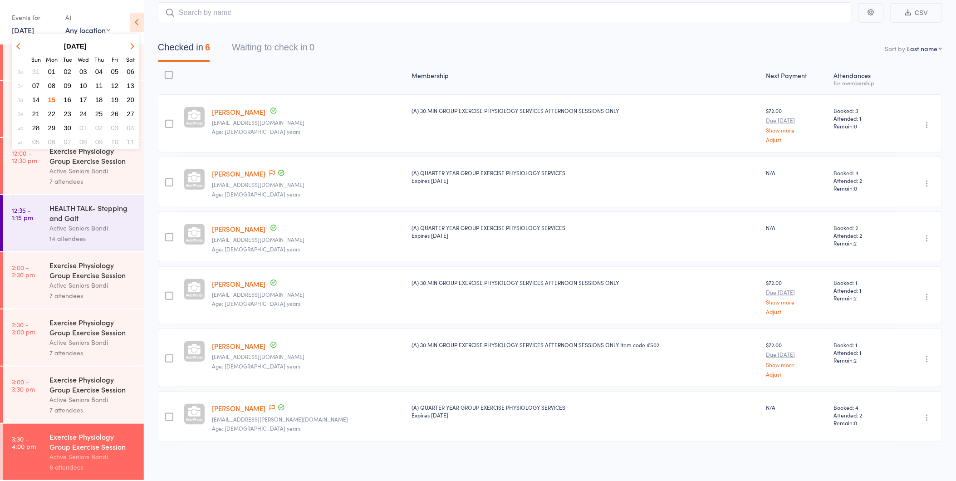
click at [50, 111] on span "22" at bounding box center [52, 114] width 8 height 8
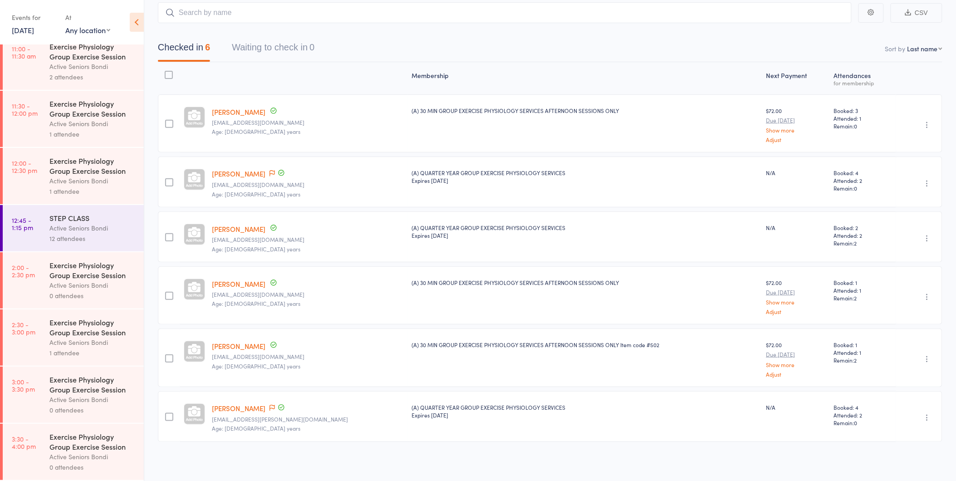
scroll to position [471, 0]
click at [75, 233] on div "12 attendees" at bounding box center [92, 238] width 87 height 10
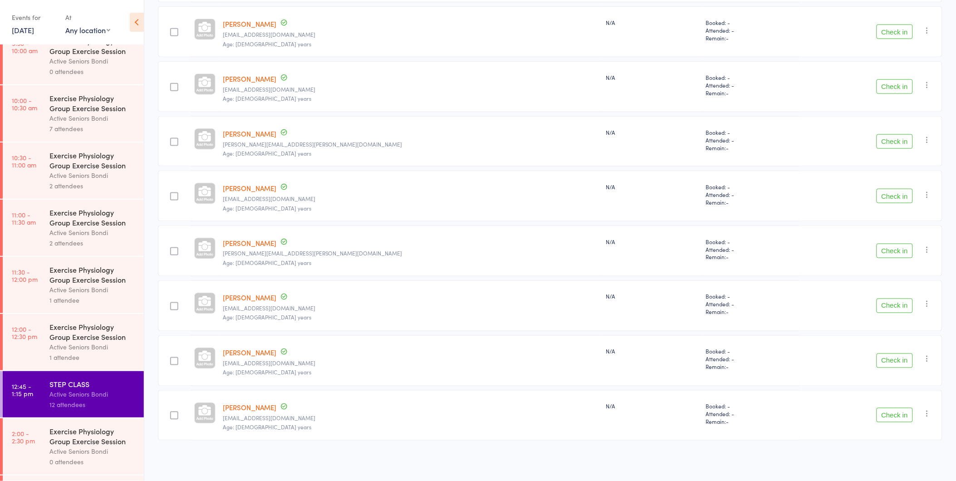
scroll to position [471, 0]
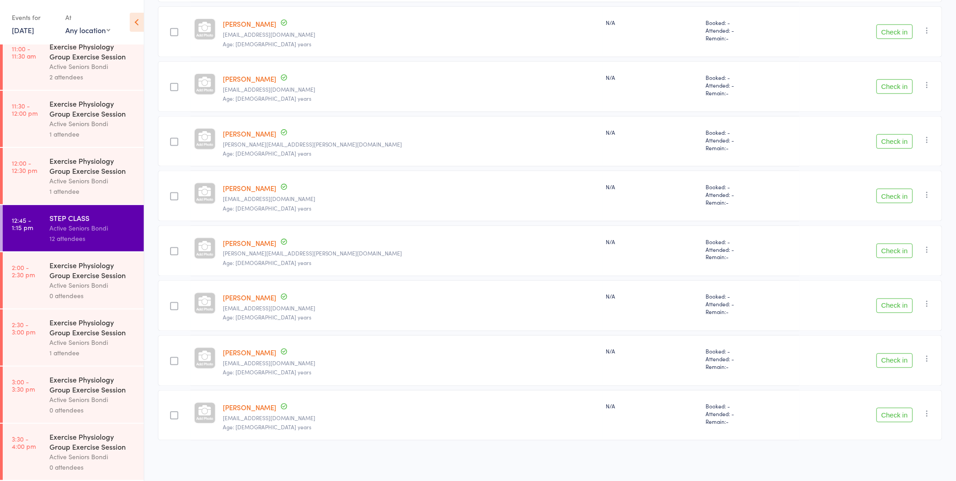
click at [73, 438] on div "Exercise Physiology Group Exercise Session" at bounding box center [92, 442] width 87 height 20
